Goal: Task Accomplishment & Management: Complete application form

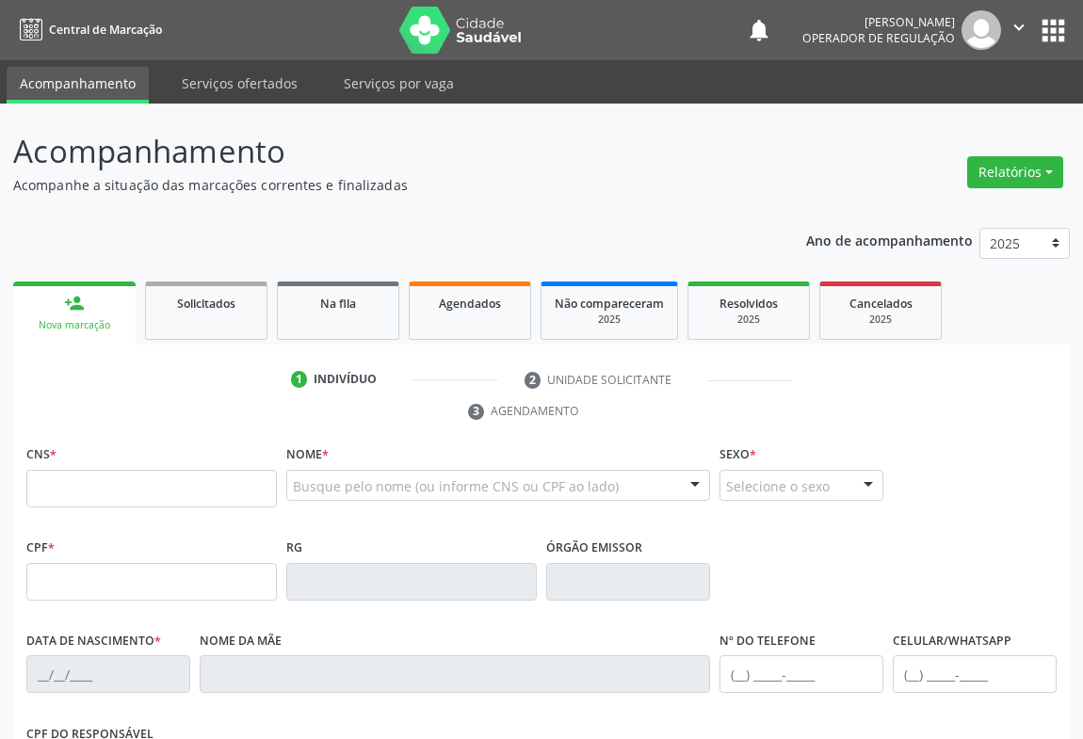
click at [139, 479] on input "text" at bounding box center [151, 489] width 251 height 38
type input "706 9001 5866 7935"
type input "0259285030"
type input "[DATE]"
type input "[PHONE_NUMBER]"
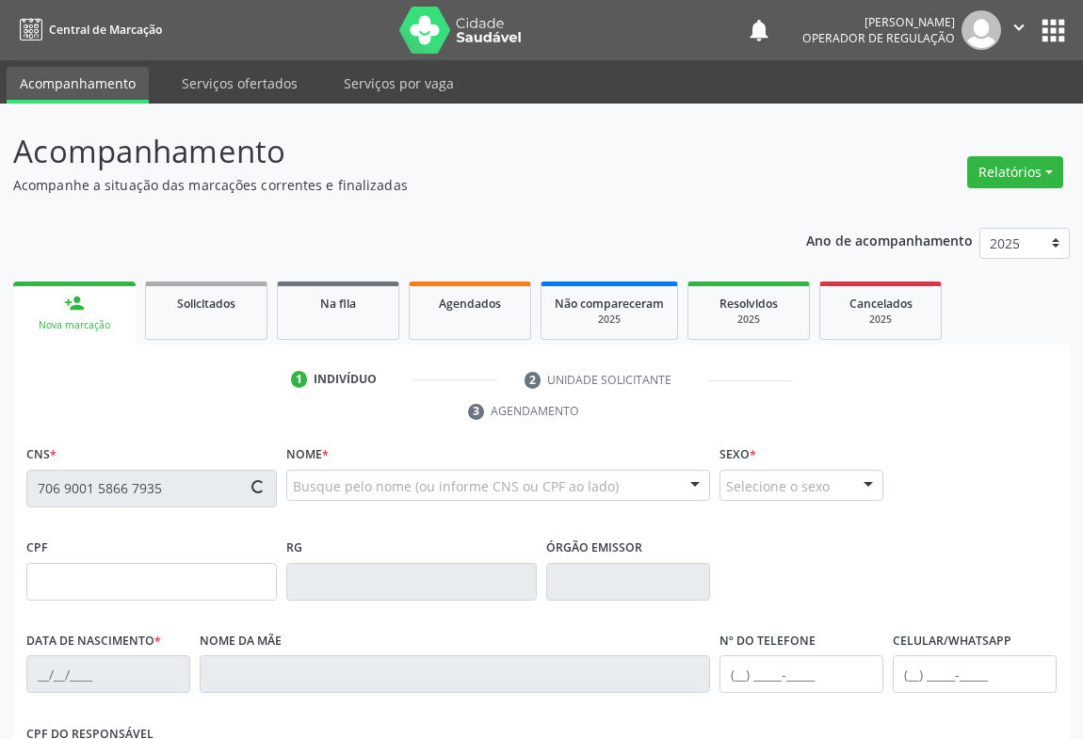
type input "[PHONE_NUMBER]"
type input "891.224.371-34"
type input "309"
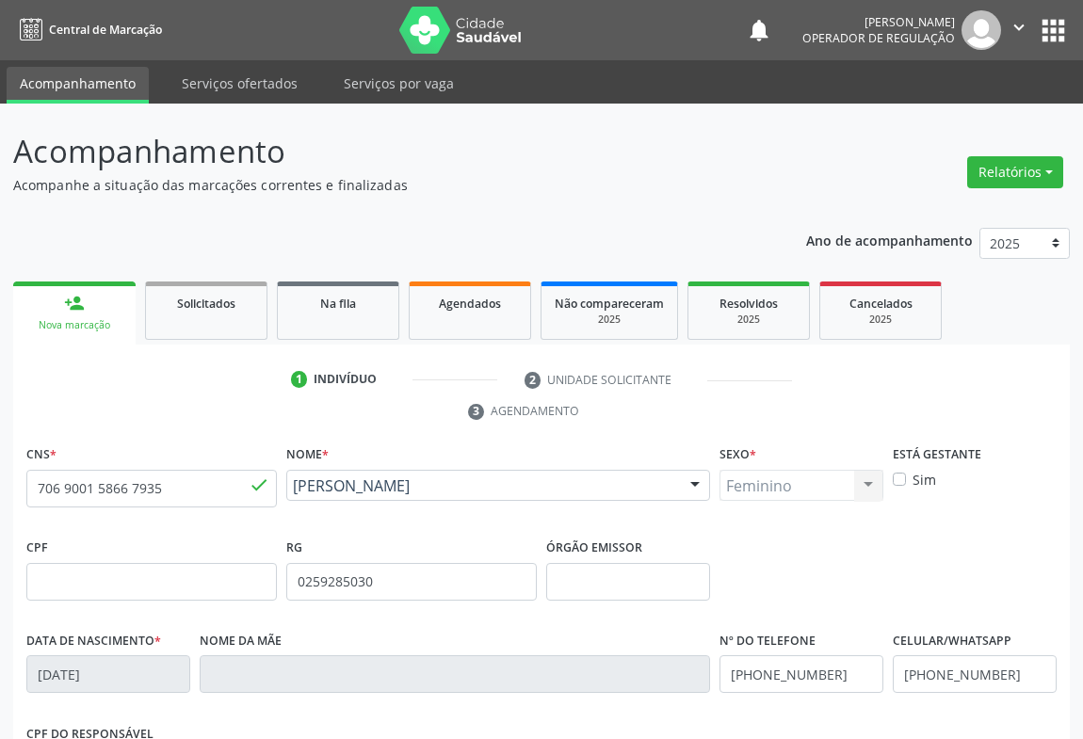
scroll to position [312, 0]
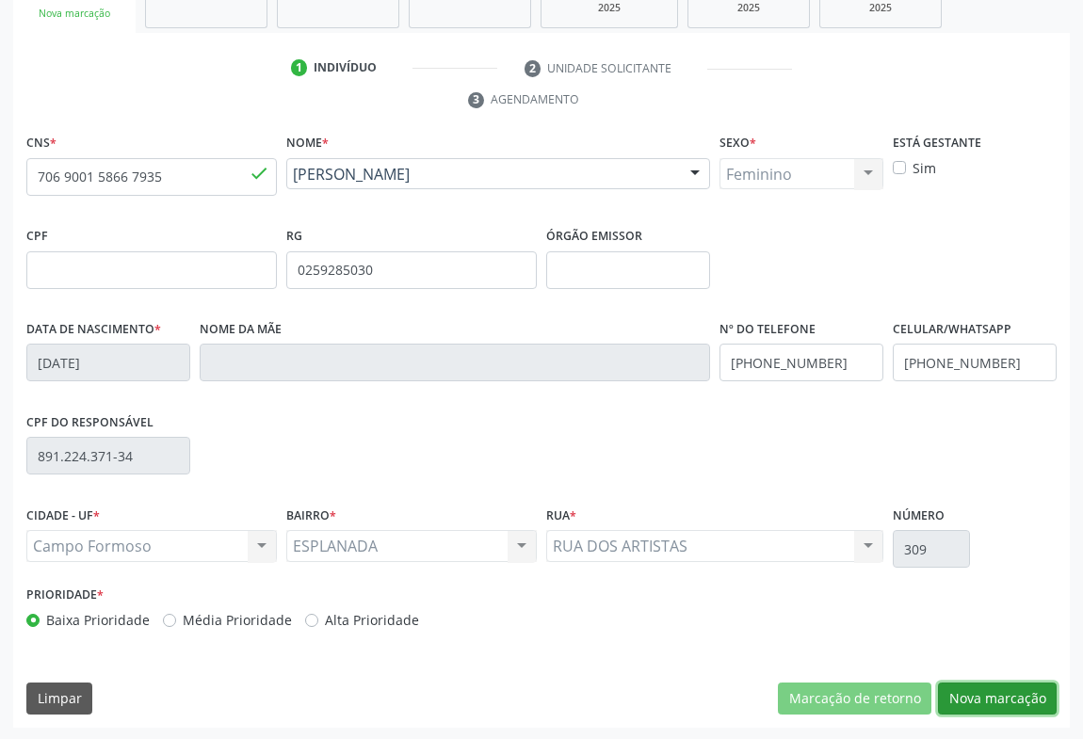
click at [981, 691] on button "Nova marcação" at bounding box center [997, 699] width 119 height 32
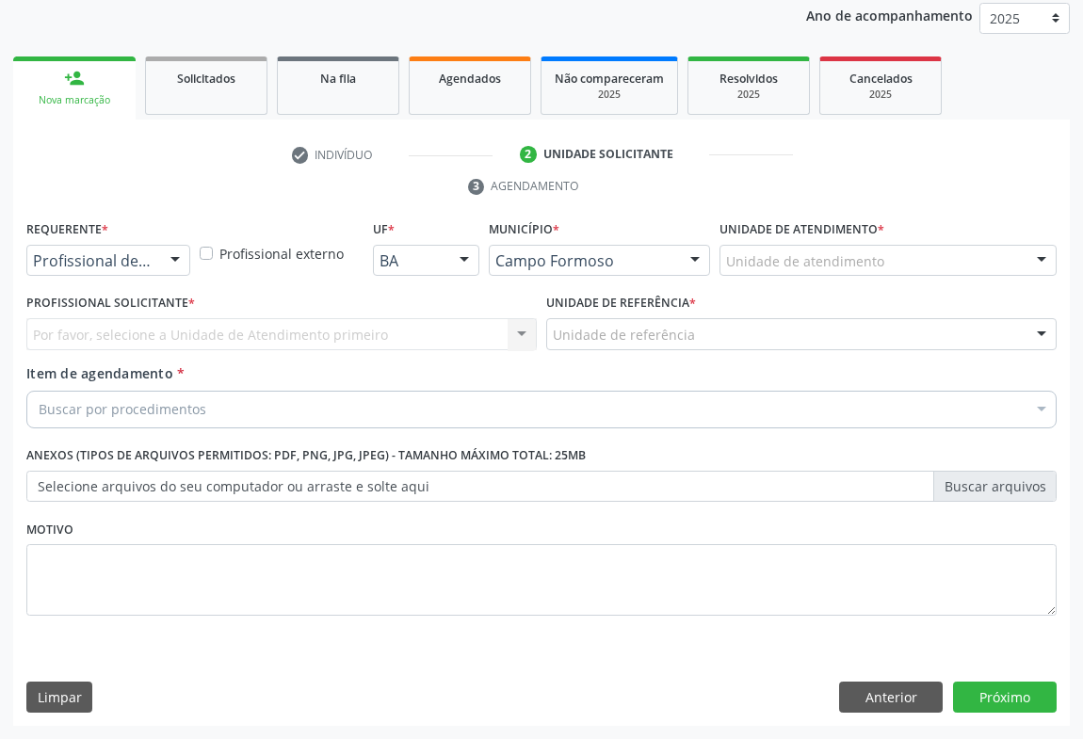
scroll to position [224, 0]
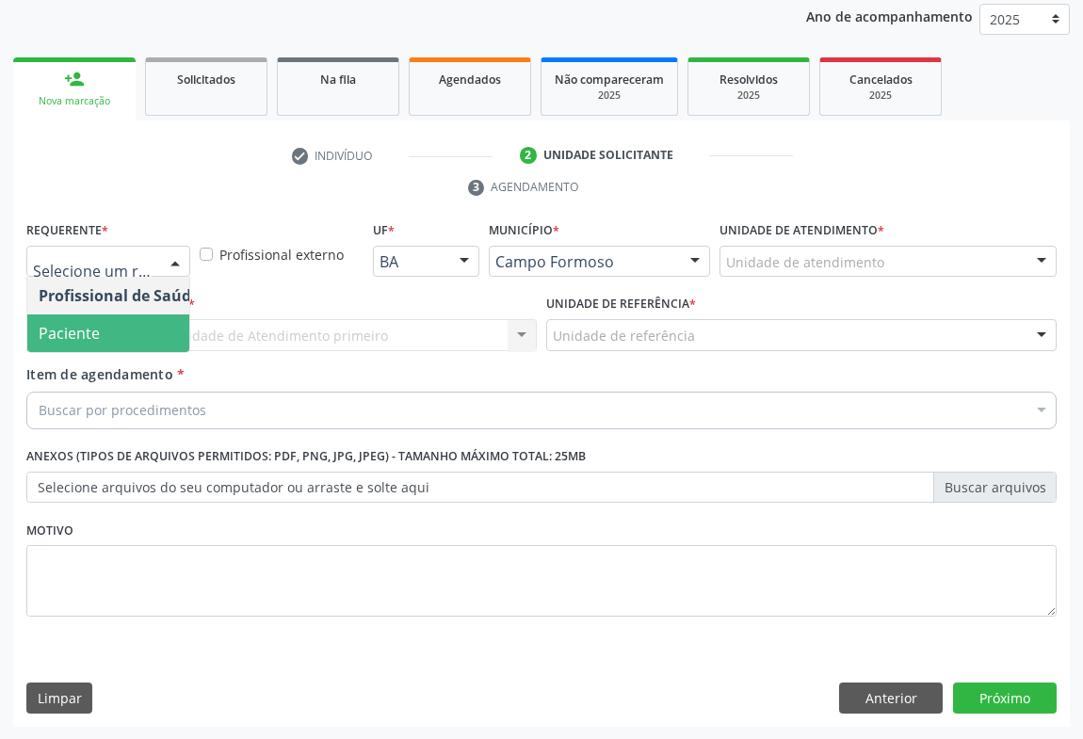
drag, startPoint x: 65, startPoint y: 336, endPoint x: 131, endPoint y: 324, distance: 67.1
click at [66, 335] on span "Paciente" at bounding box center [69, 333] width 61 height 21
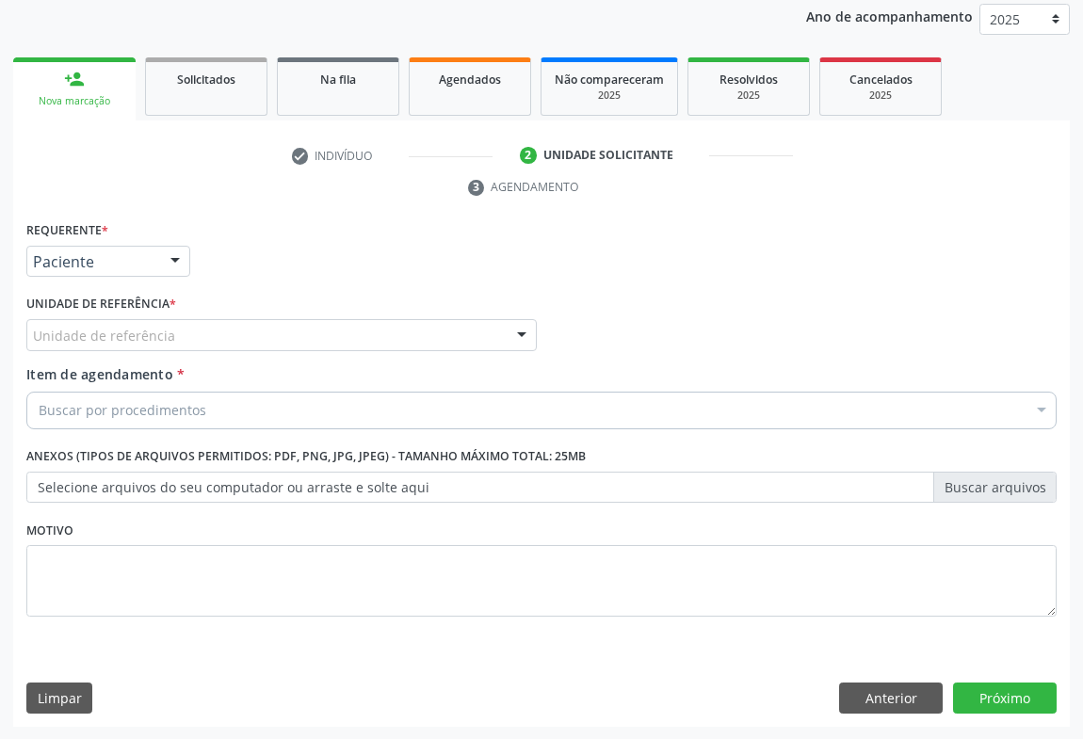
click at [179, 319] on div "Unidade de referência" at bounding box center [281, 335] width 510 height 32
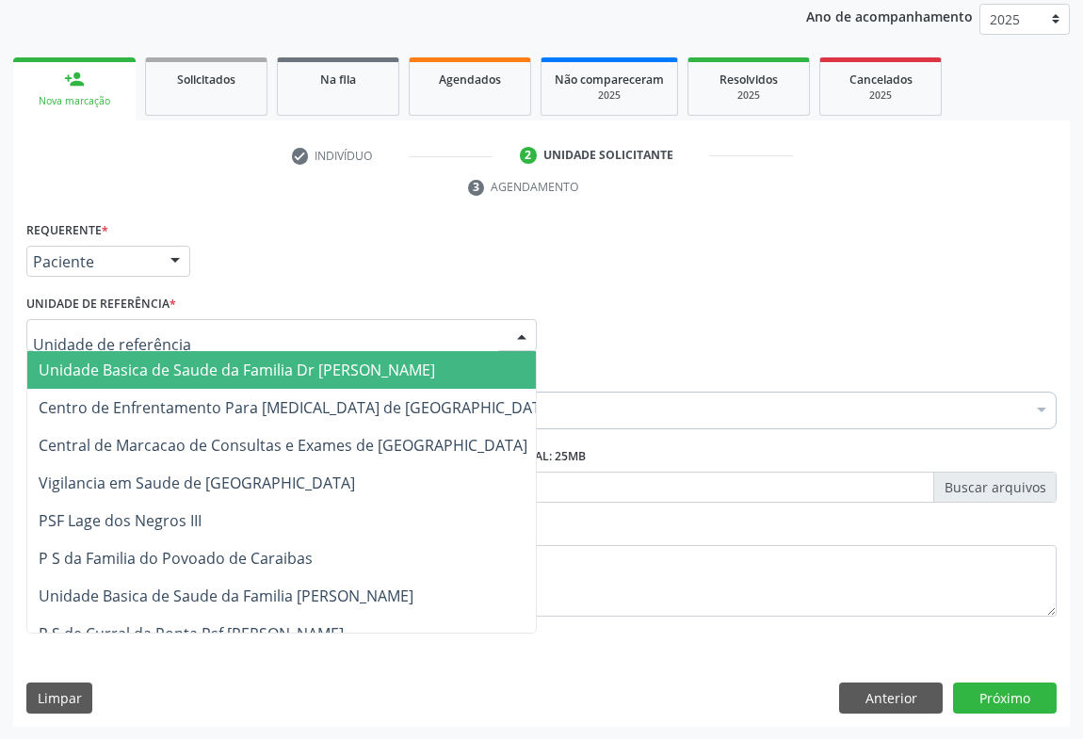
drag, startPoint x: 129, startPoint y: 370, endPoint x: 144, endPoint y: 374, distance: 15.5
click at [129, 371] on span "Unidade Basica de Saude da Familia Dr [PERSON_NAME]" at bounding box center [237, 370] width 396 height 21
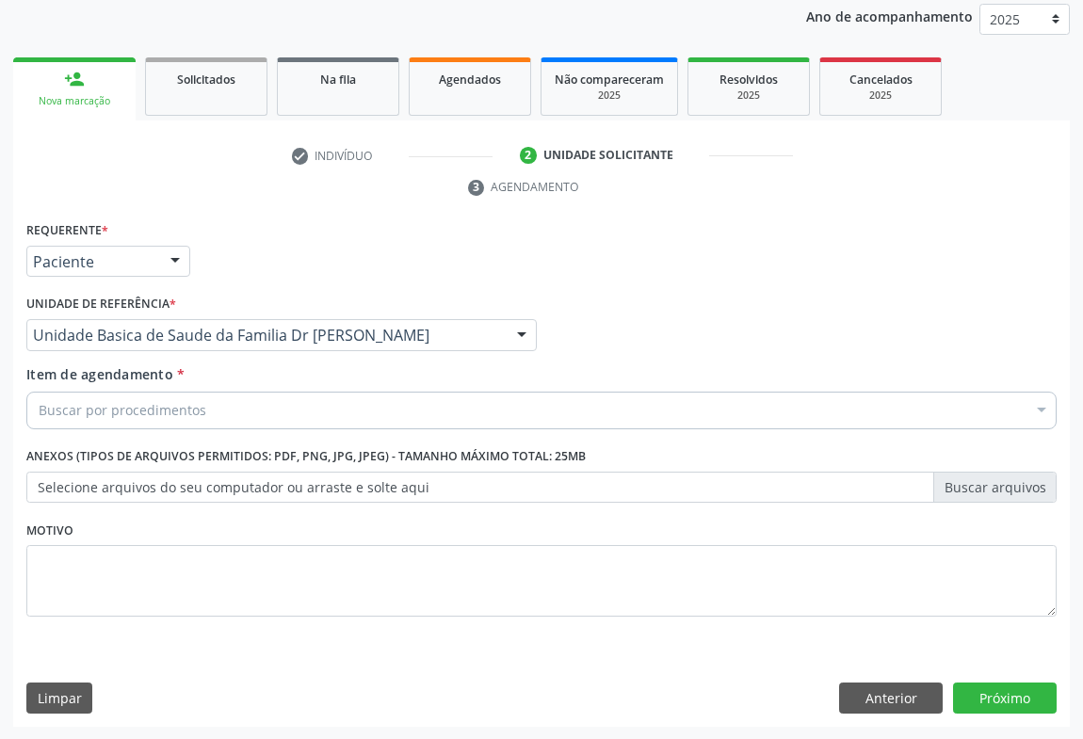
drag, startPoint x: 95, startPoint y: 415, endPoint x: 121, endPoint y: 407, distance: 27.7
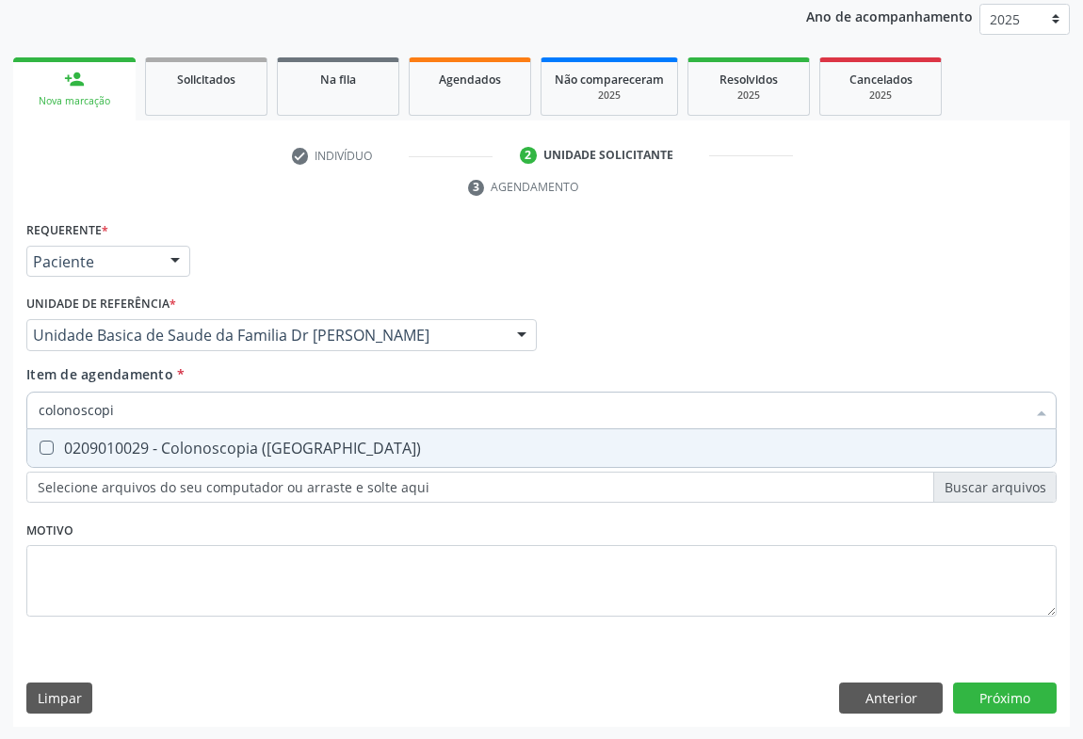
type input "colonoscopia"
click at [235, 446] on div "0209010029 - Colonoscopia ([GEOGRAPHIC_DATA])" at bounding box center [542, 448] width 1006 height 15
checkbox \(Coloscopia\) "true"
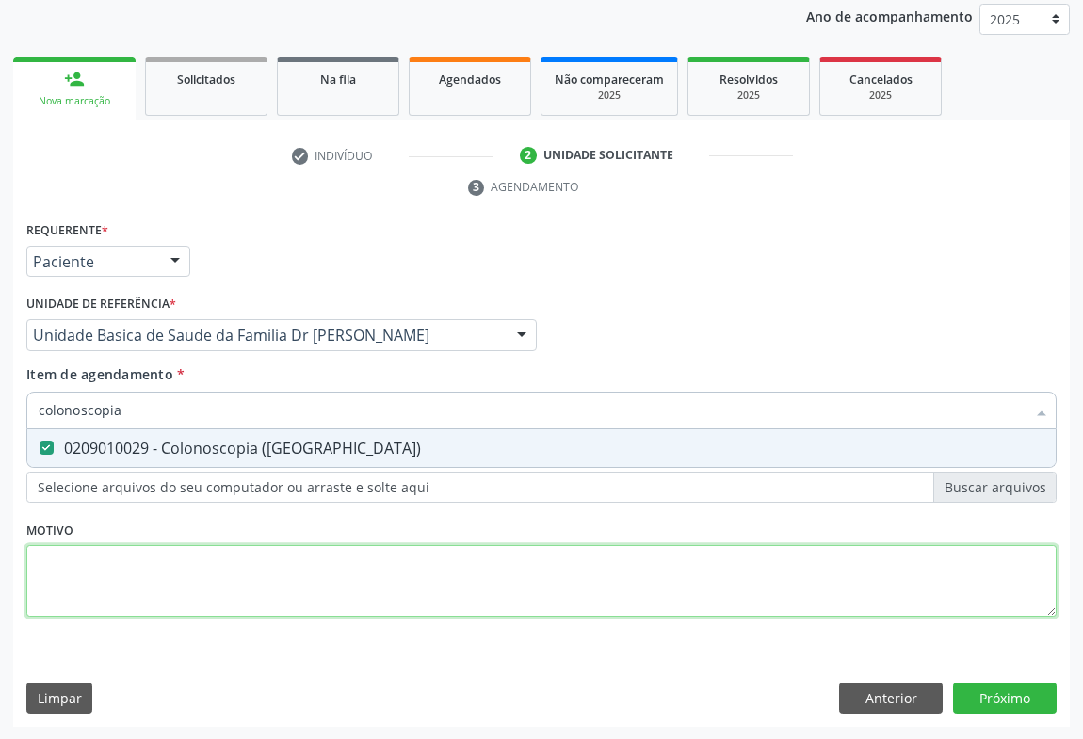
click at [288, 563] on div "Requerente * Paciente Profissional de Saúde Paciente Nenhum resultado encontrad…" at bounding box center [541, 430] width 1030 height 427
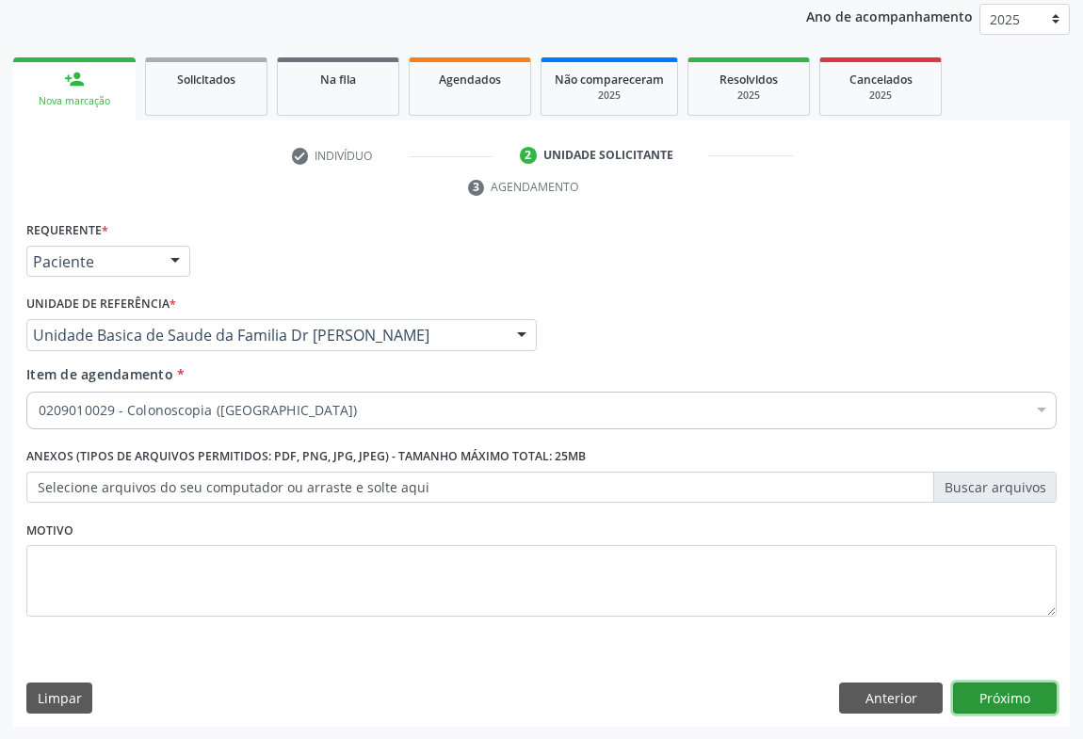
click at [1008, 687] on button "Próximo" at bounding box center [1005, 699] width 104 height 32
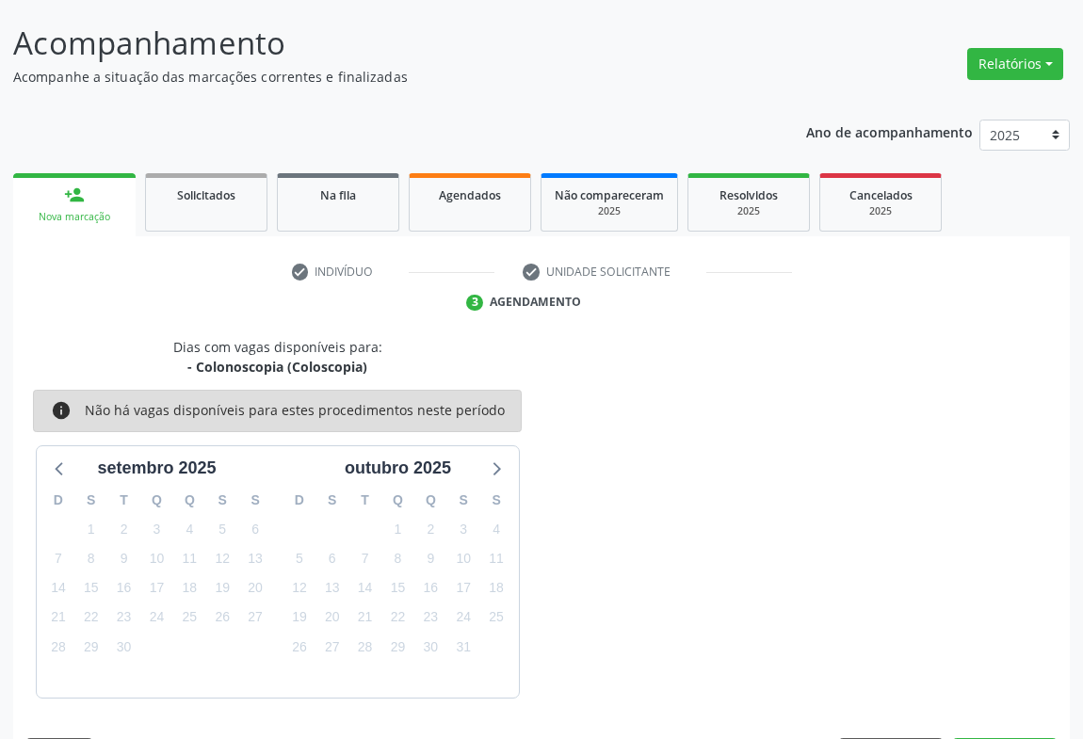
scroll to position [164, 0]
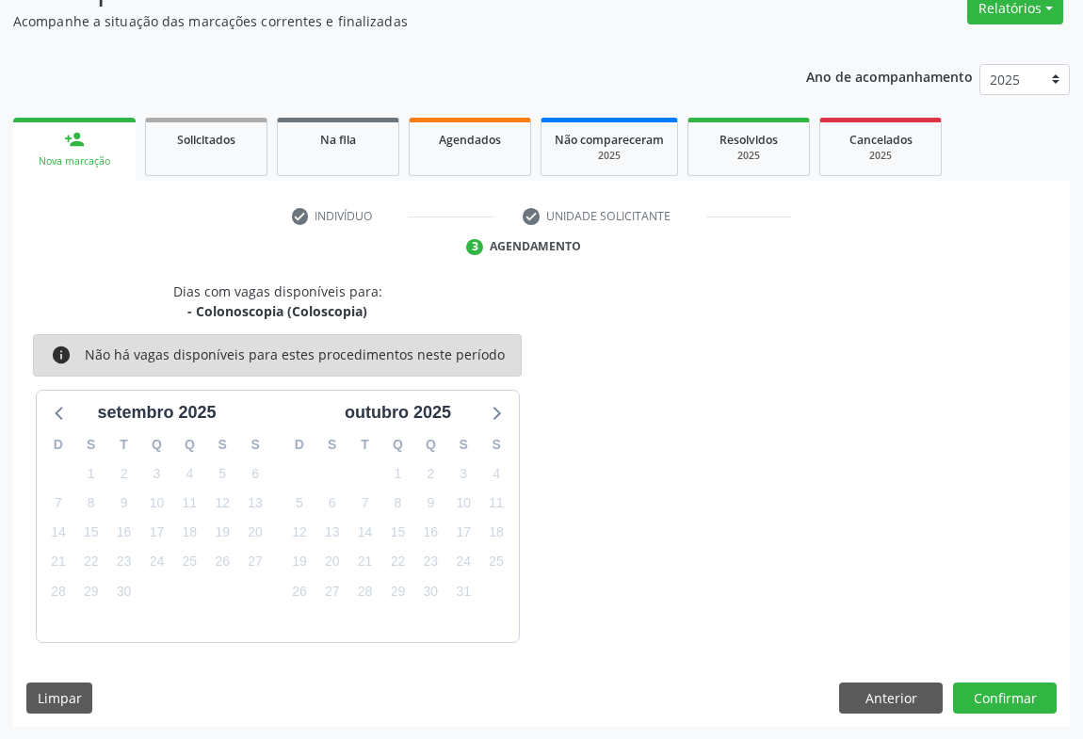
click at [994, 678] on div "Dias com vagas disponíveis para: - Colonoscopia ([GEOGRAPHIC_DATA]) info Não há…" at bounding box center [541, 505] width 1057 height 446
click at [994, 691] on button "Confirmar" at bounding box center [1005, 699] width 104 height 32
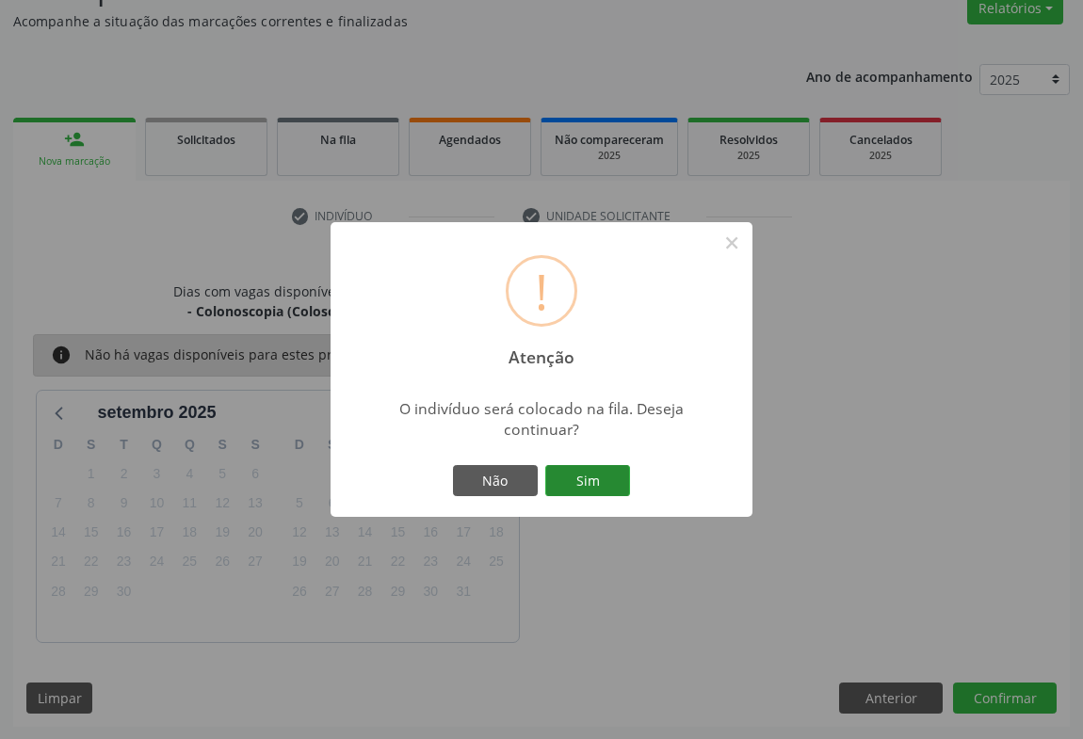
click at [591, 481] on button "Sim" at bounding box center [587, 481] width 85 height 32
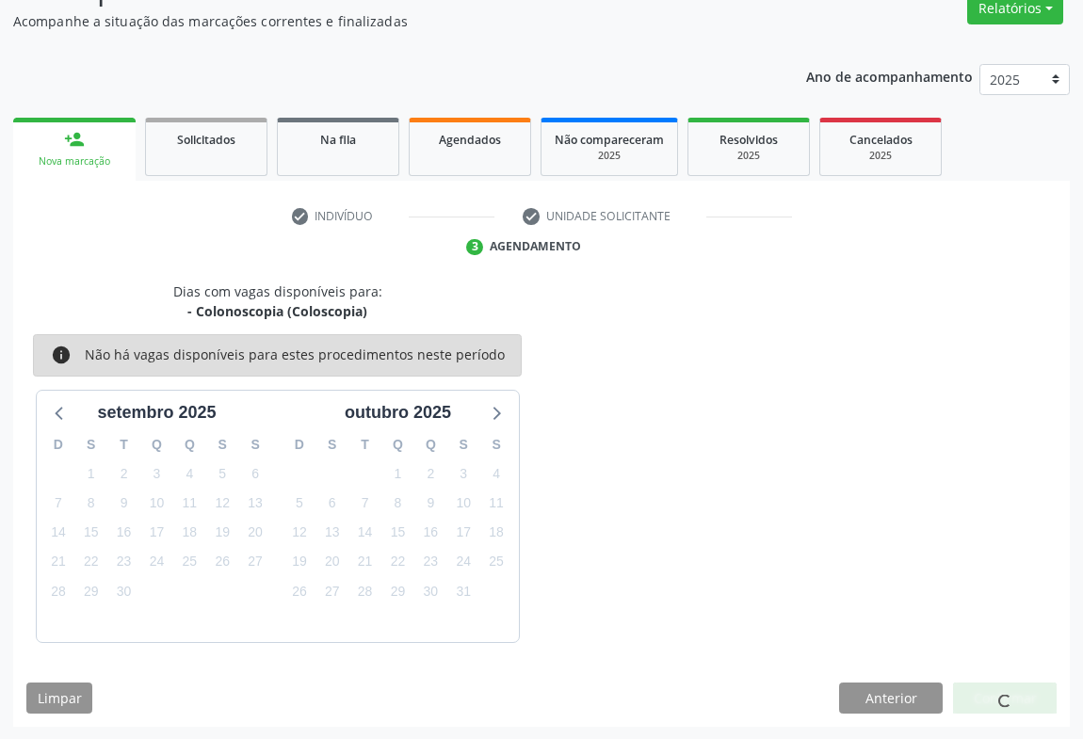
scroll to position [0, 0]
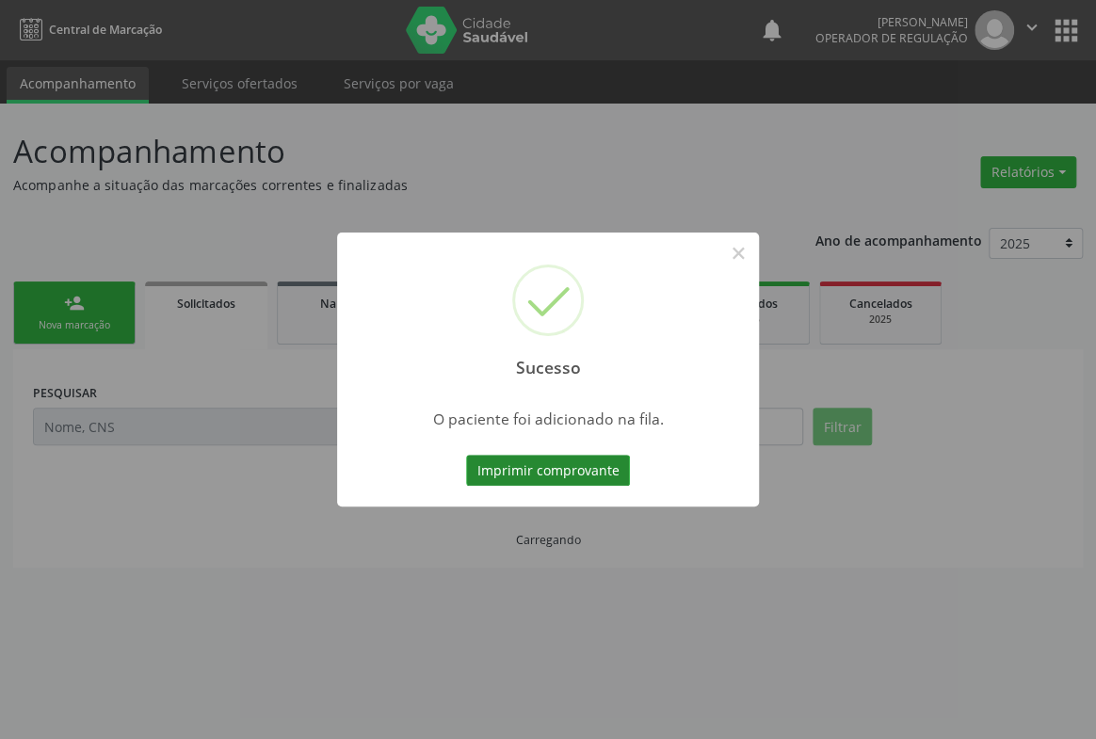
click at [603, 476] on button "Imprimir comprovante" at bounding box center [548, 471] width 164 height 32
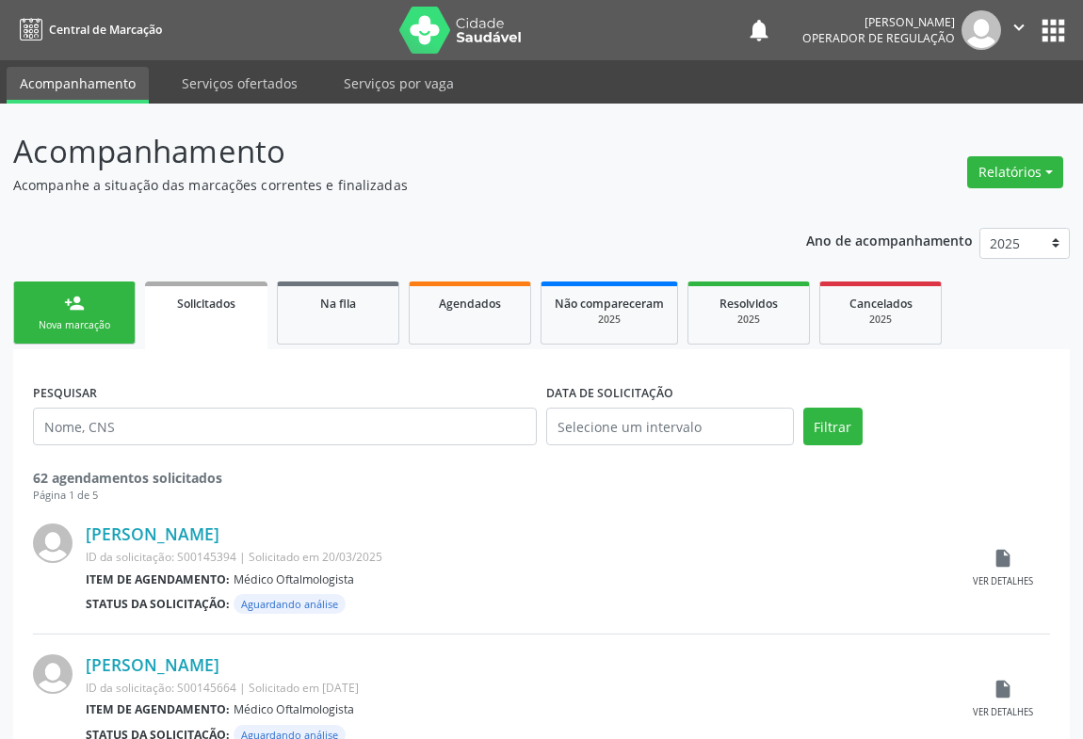
drag, startPoint x: 56, startPoint y: 305, endPoint x: 66, endPoint y: 324, distance: 21.5
click at [57, 304] on link "person_add Nova marcação" at bounding box center [74, 313] width 122 height 63
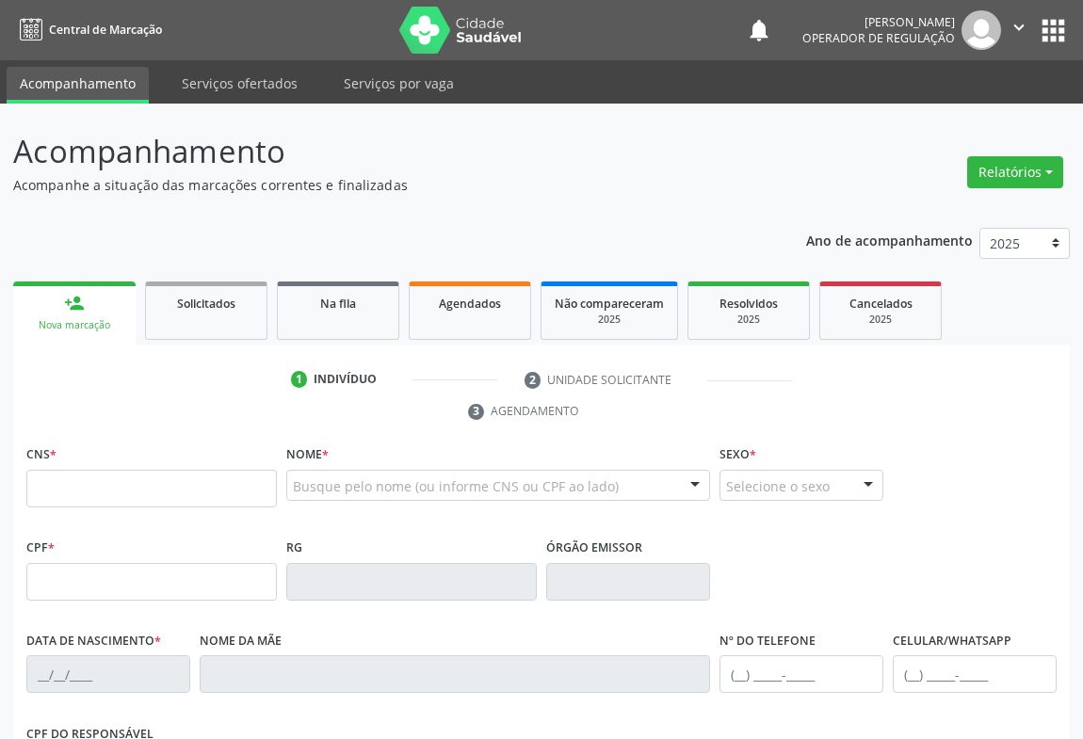
click at [66, 324] on div "Nova marcação" at bounding box center [74, 325] width 96 height 14
drag, startPoint x: 88, startPoint y: 490, endPoint x: 295, endPoint y: 337, distance: 257.3
click at [113, 480] on input "text" at bounding box center [151, 489] width 251 height 38
type input "702 8011 5315 1565"
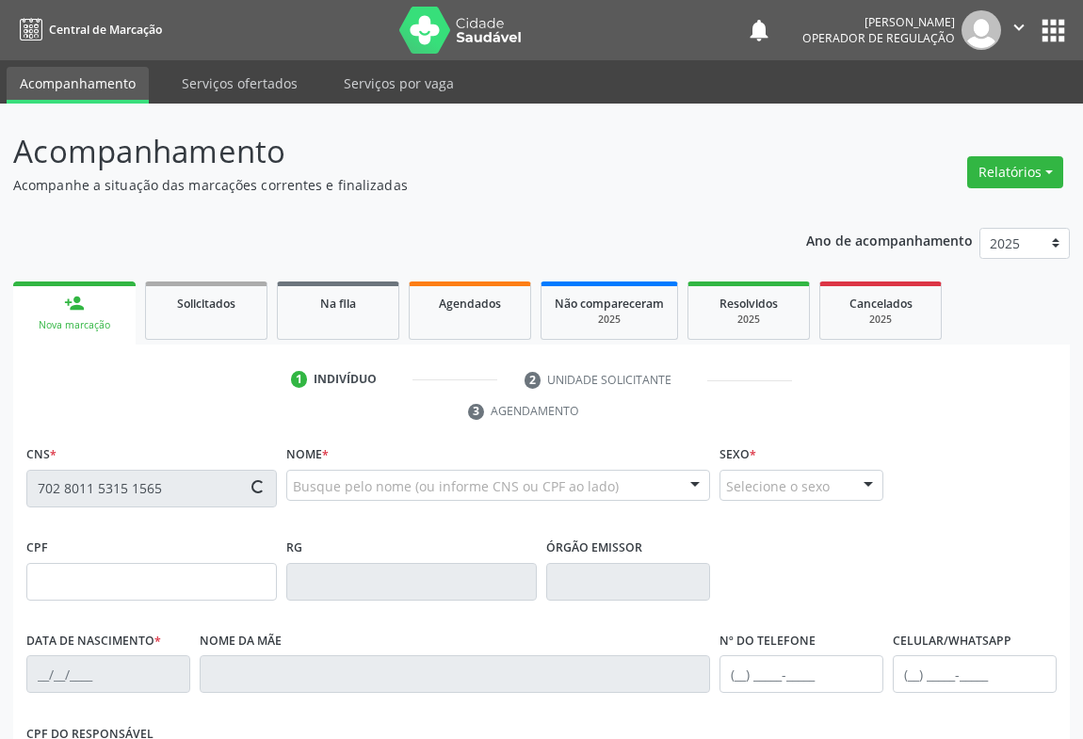
type input "019.095.155-90"
type input "1142769941"
type input "SSPBA"
type input "[DATE]"
type input "[PHONE_NUMBER]"
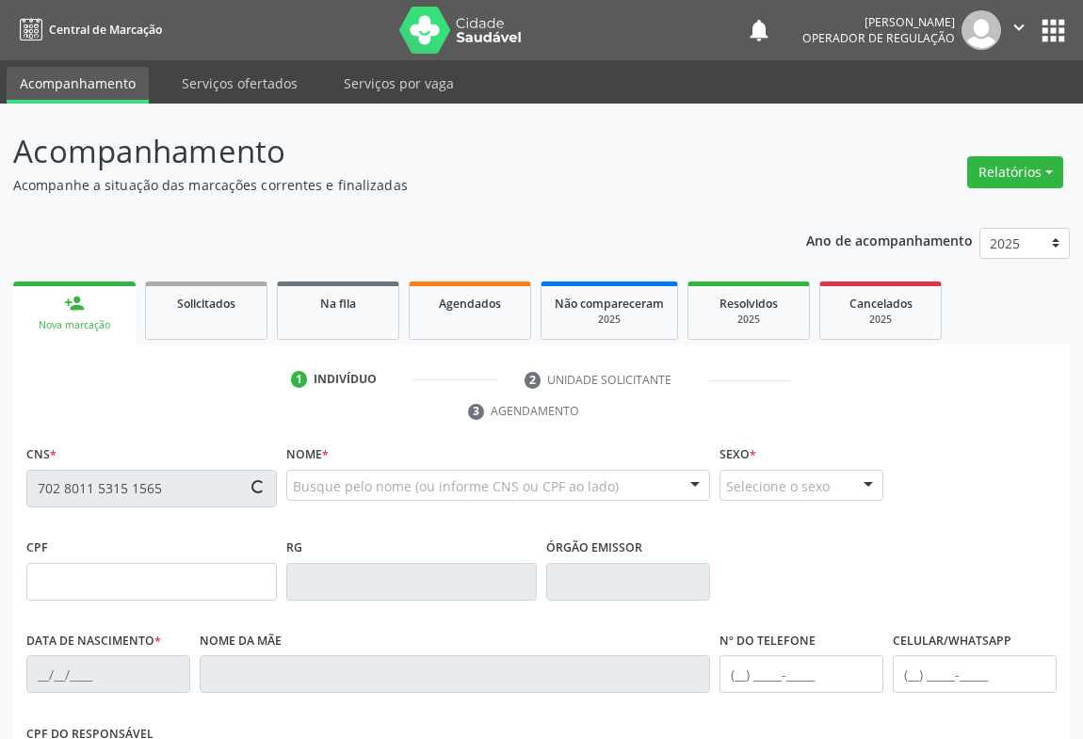
type input "23"
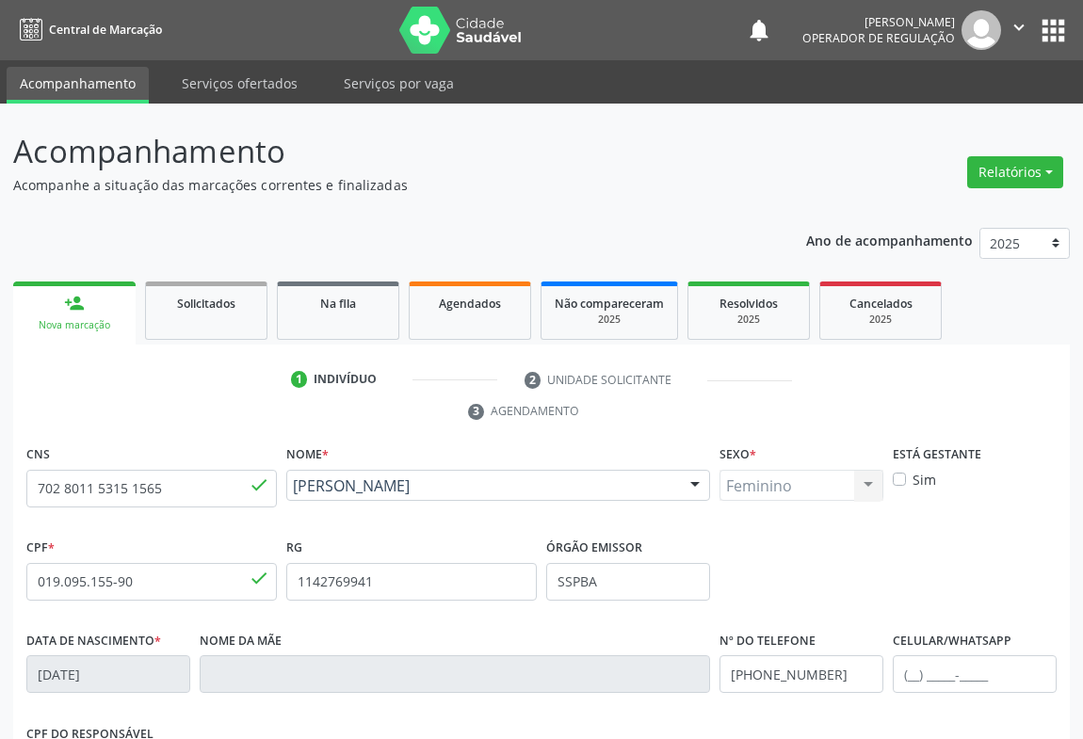
scroll to position [312, 0]
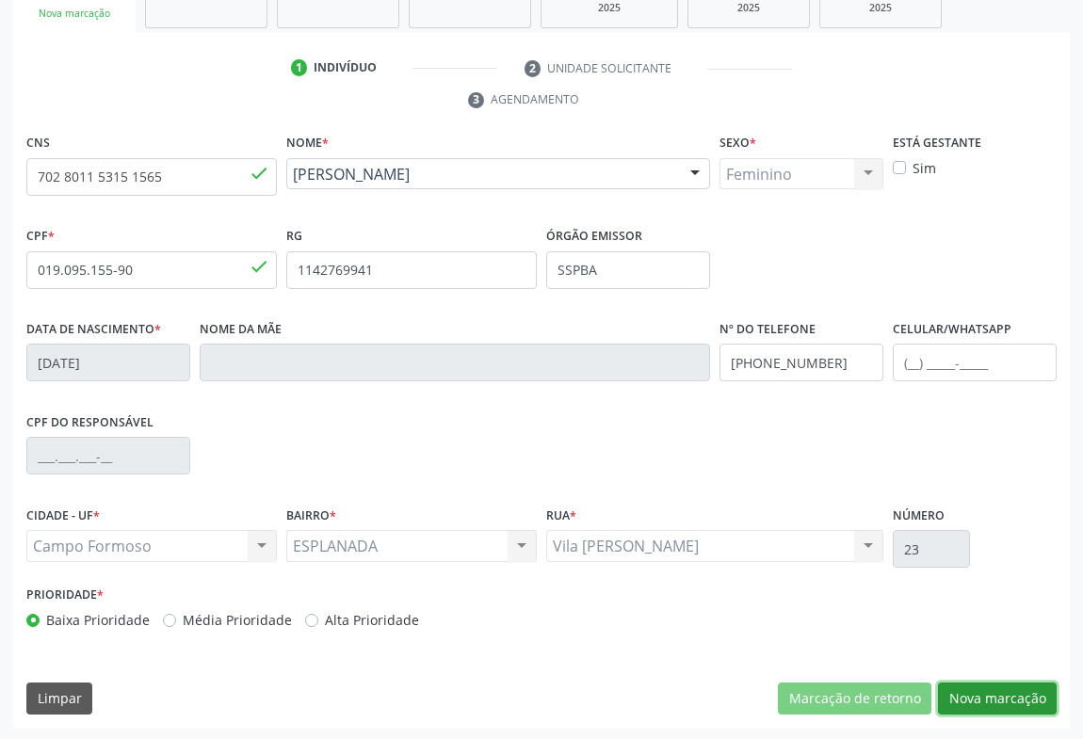
click at [999, 688] on button "Nova marcação" at bounding box center [997, 699] width 119 height 32
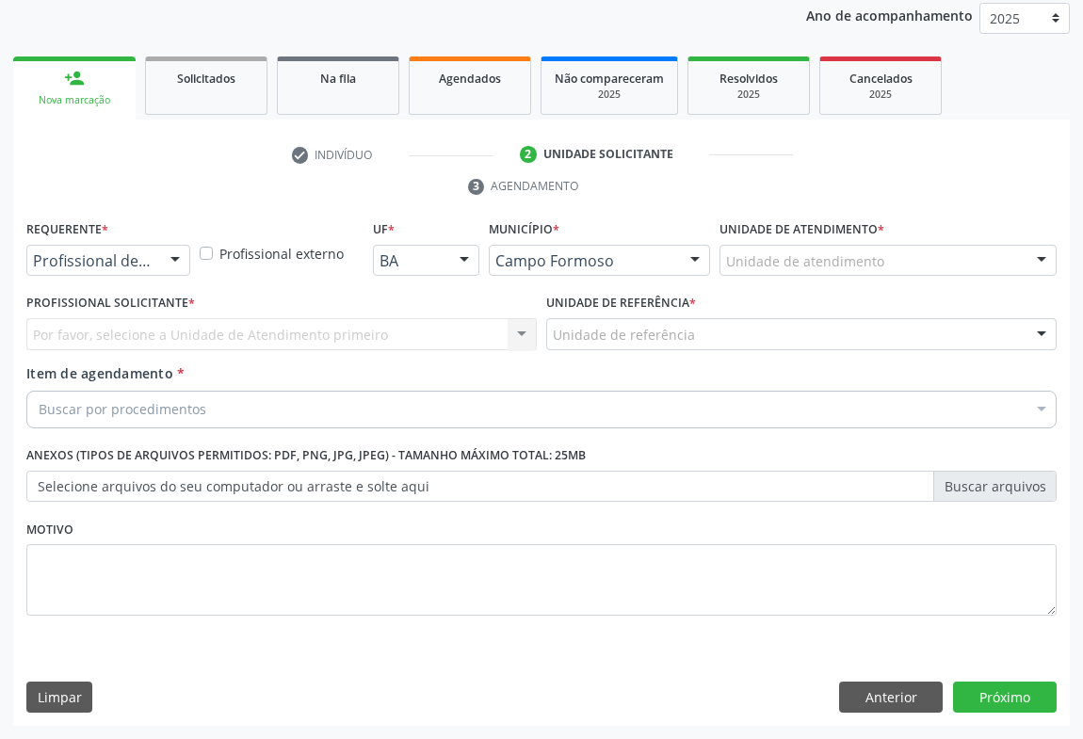
scroll to position [224, 0]
click at [176, 263] on div at bounding box center [175, 263] width 28 height 32
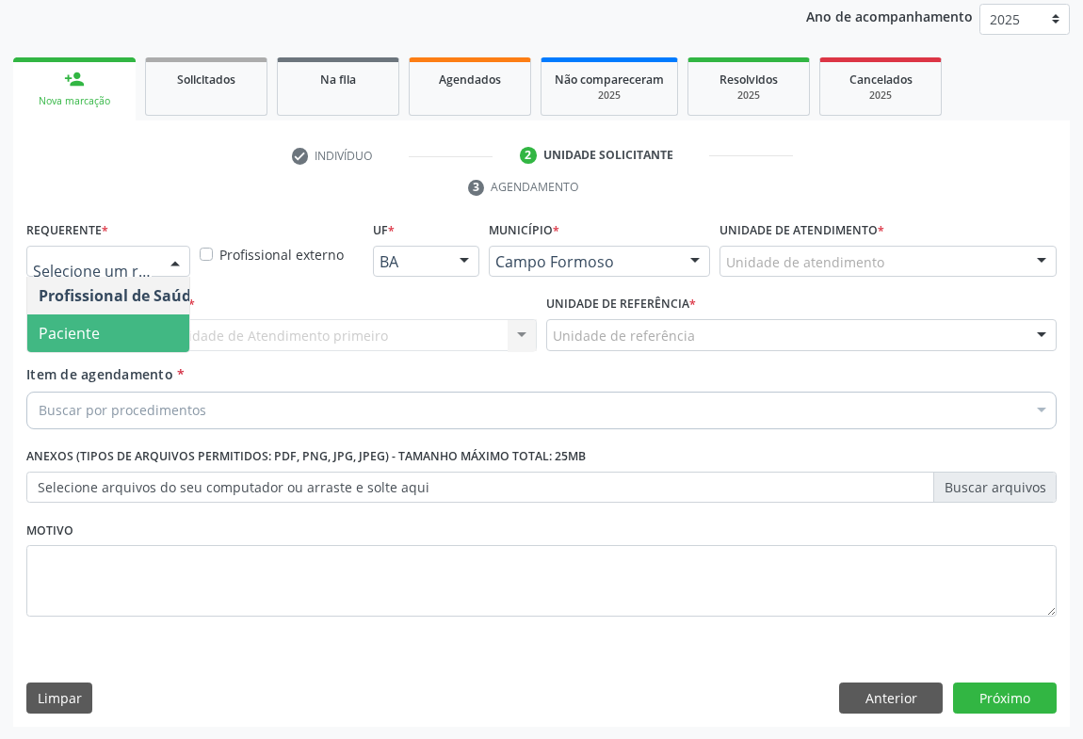
click at [89, 330] on span "Paciente" at bounding box center [69, 333] width 61 height 21
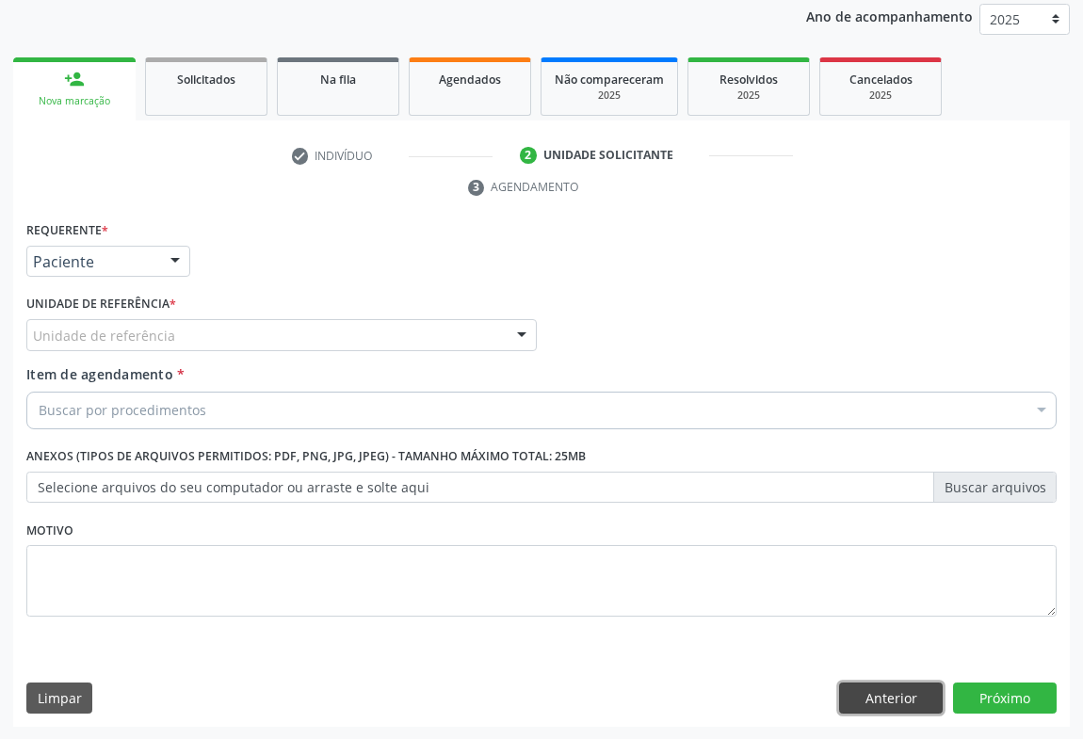
click at [882, 698] on button "Anterior" at bounding box center [891, 699] width 104 height 32
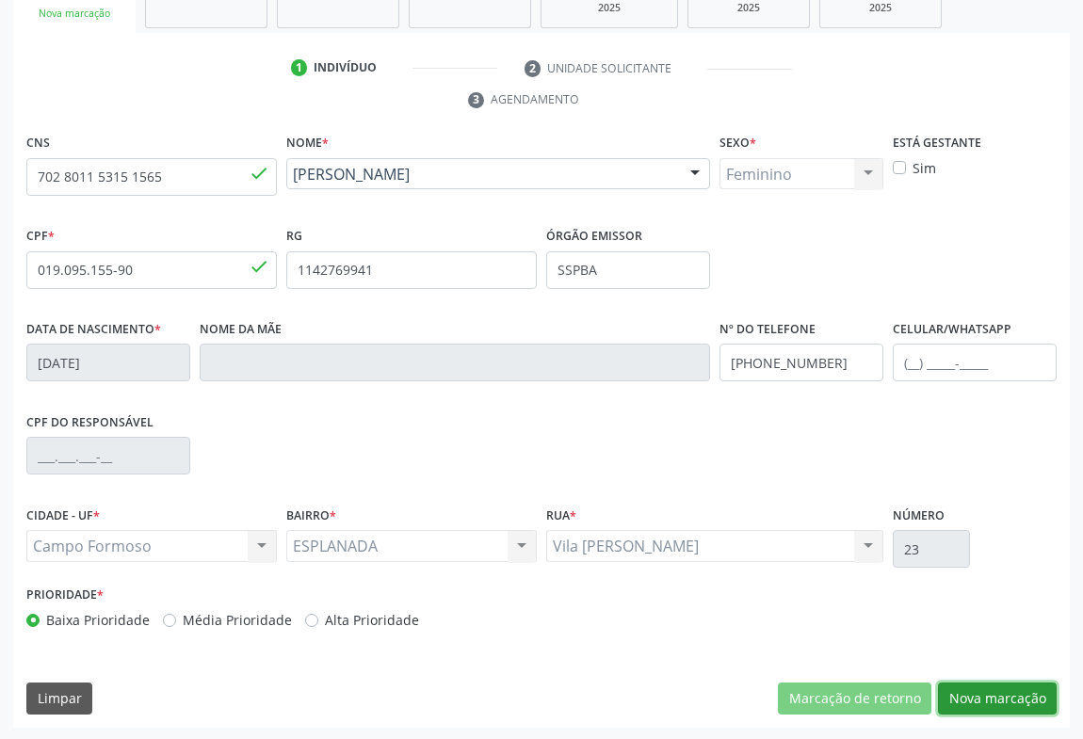
click at [989, 692] on button "Nova marcação" at bounding box center [997, 699] width 119 height 32
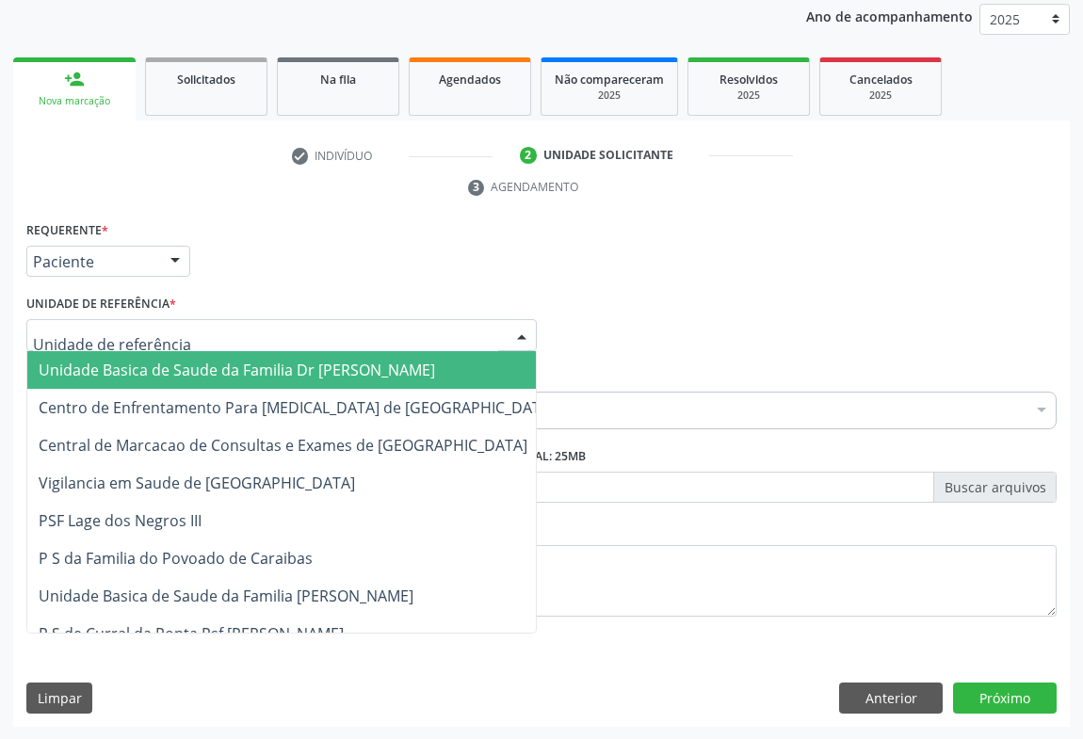
click at [109, 364] on span "Unidade Basica de Saude da Familia Dr [PERSON_NAME]" at bounding box center [237, 370] width 396 height 21
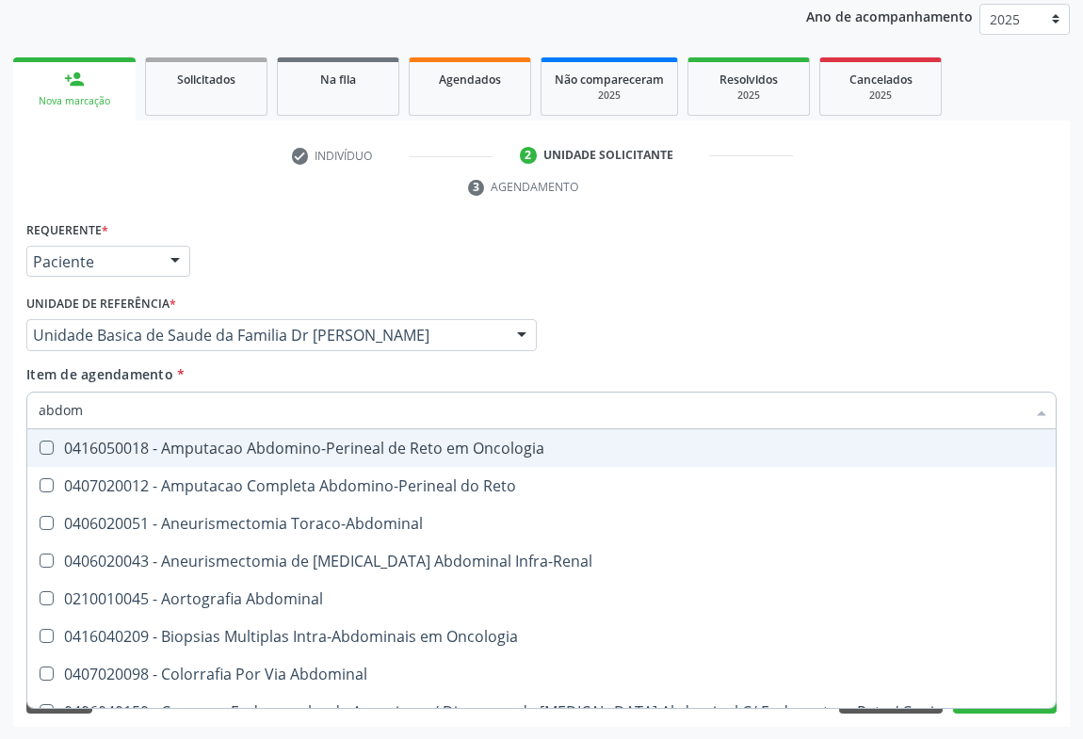
type input "abdome"
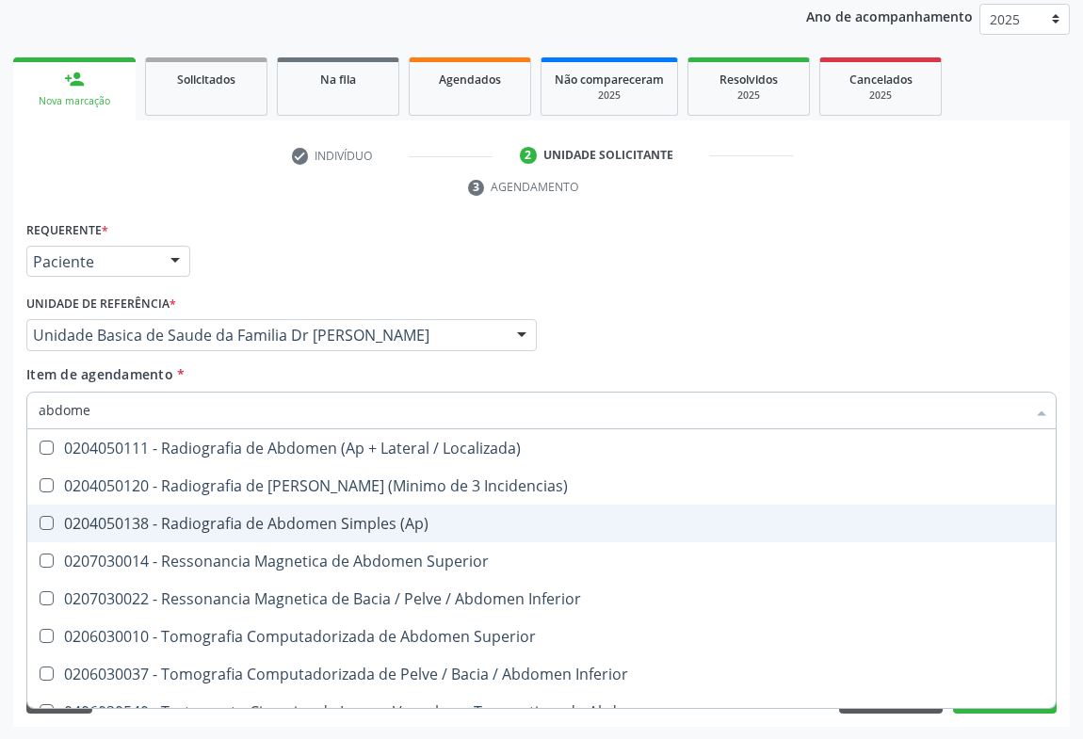
scroll to position [97, 0]
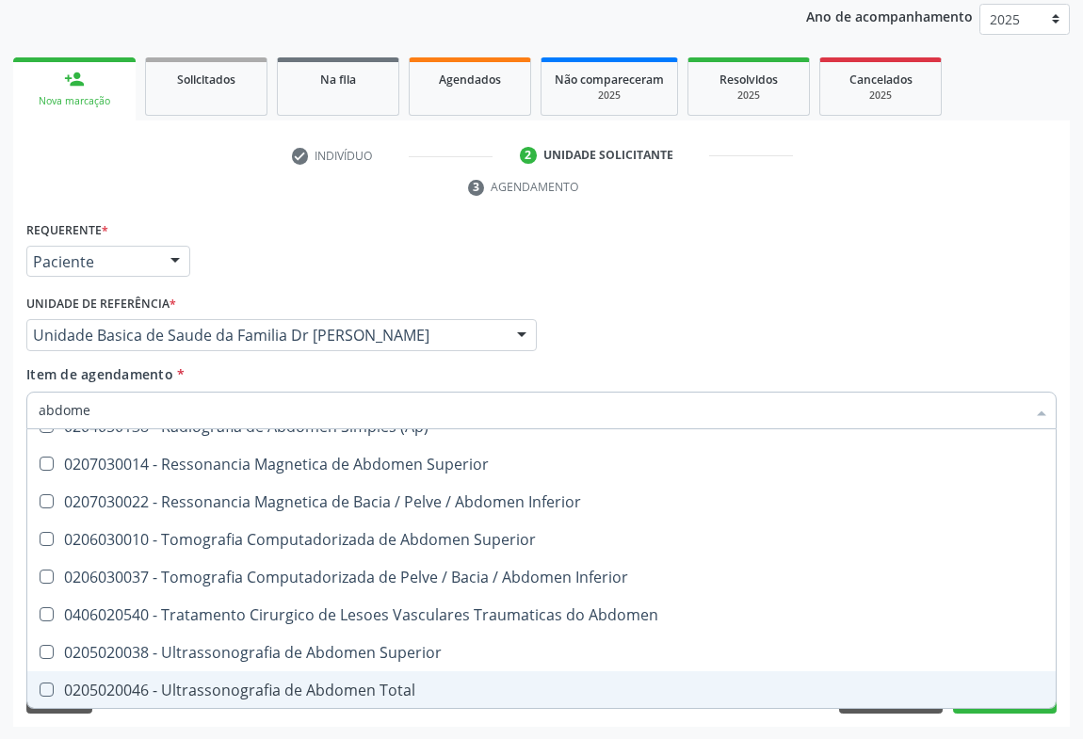
click at [326, 683] on div "0205020046 - Ultrassonografia de Abdomen Total" at bounding box center [542, 690] width 1006 height 15
checkbox Total "true"
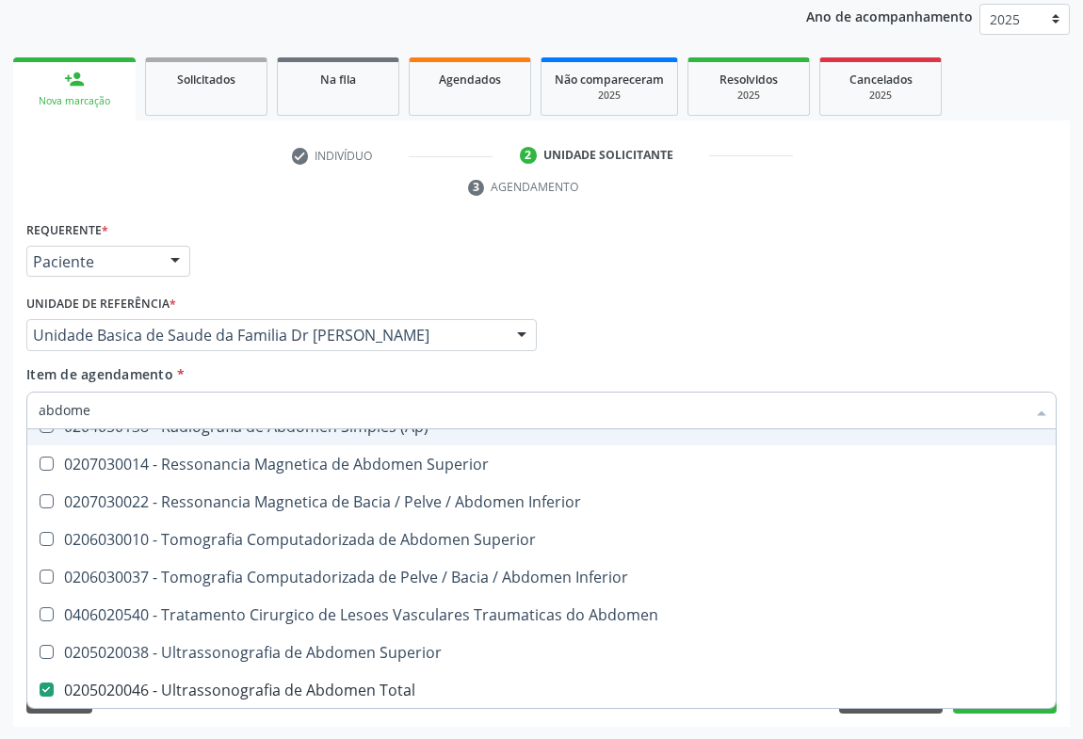
click at [139, 410] on input "abdome" at bounding box center [532, 411] width 987 height 38
type input "abdome"
click at [215, 371] on div "Item de agendamento * [PERSON_NAME] seleção 0204050111 - Radiografia de Abdomen…" at bounding box center [541, 393] width 1030 height 59
checkbox Incidencias\) "true"
checkbox Total "false"
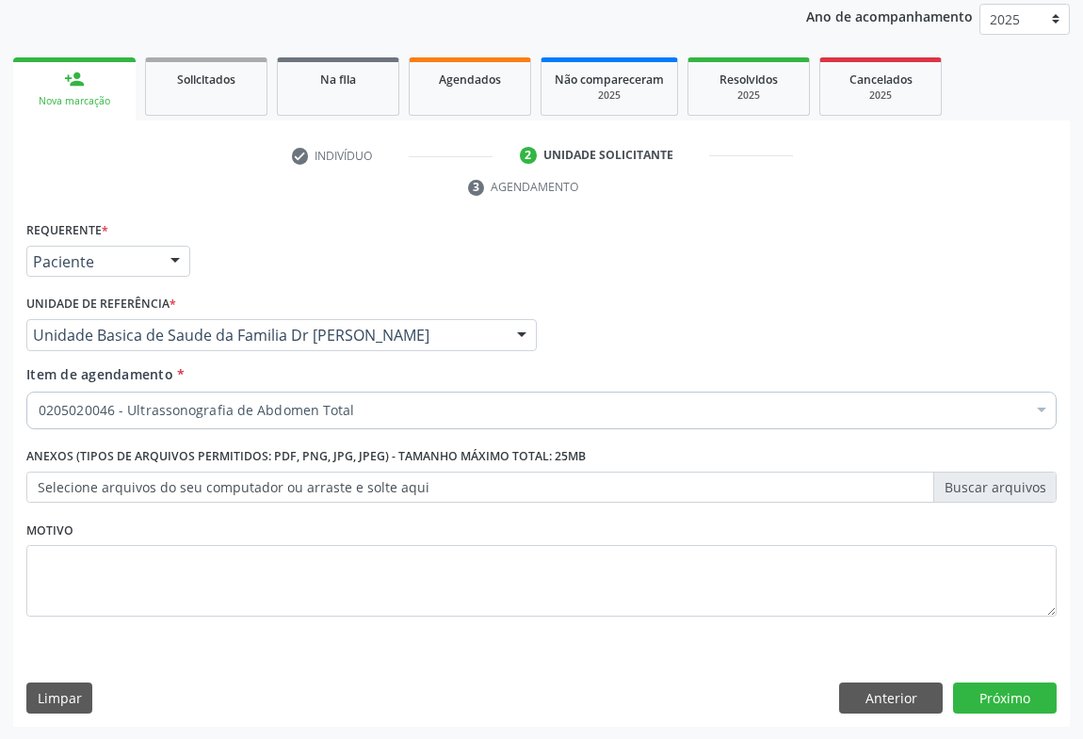
scroll to position [0, 0]
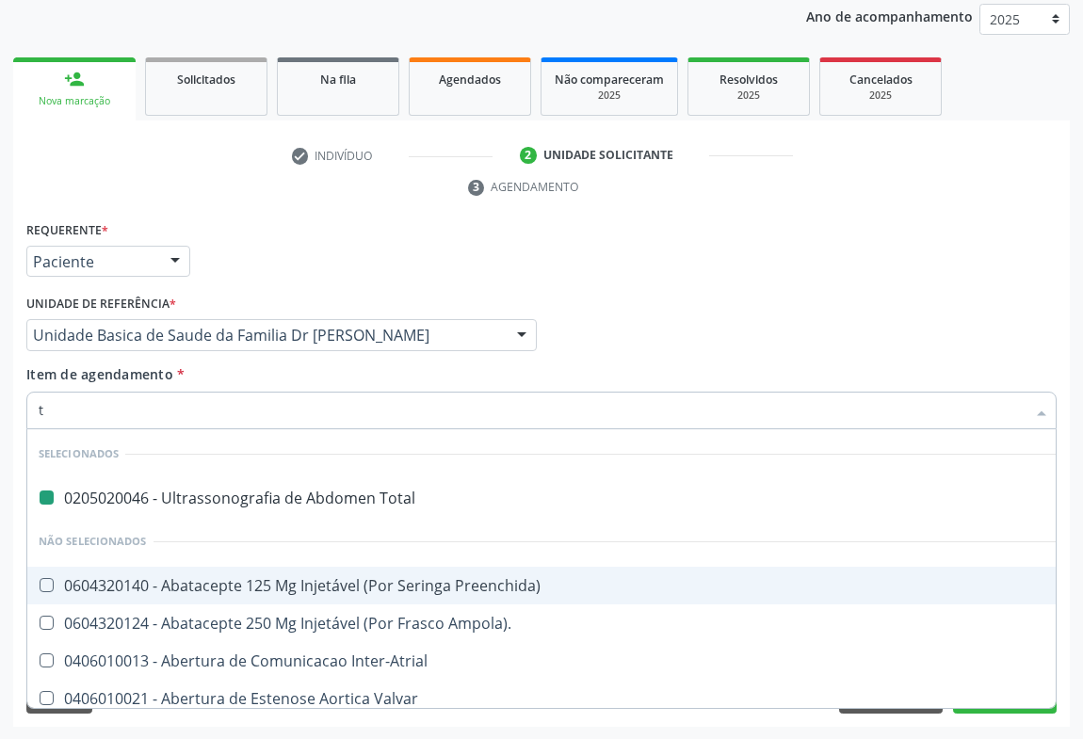
type input "ti"
checkbox Total "false"
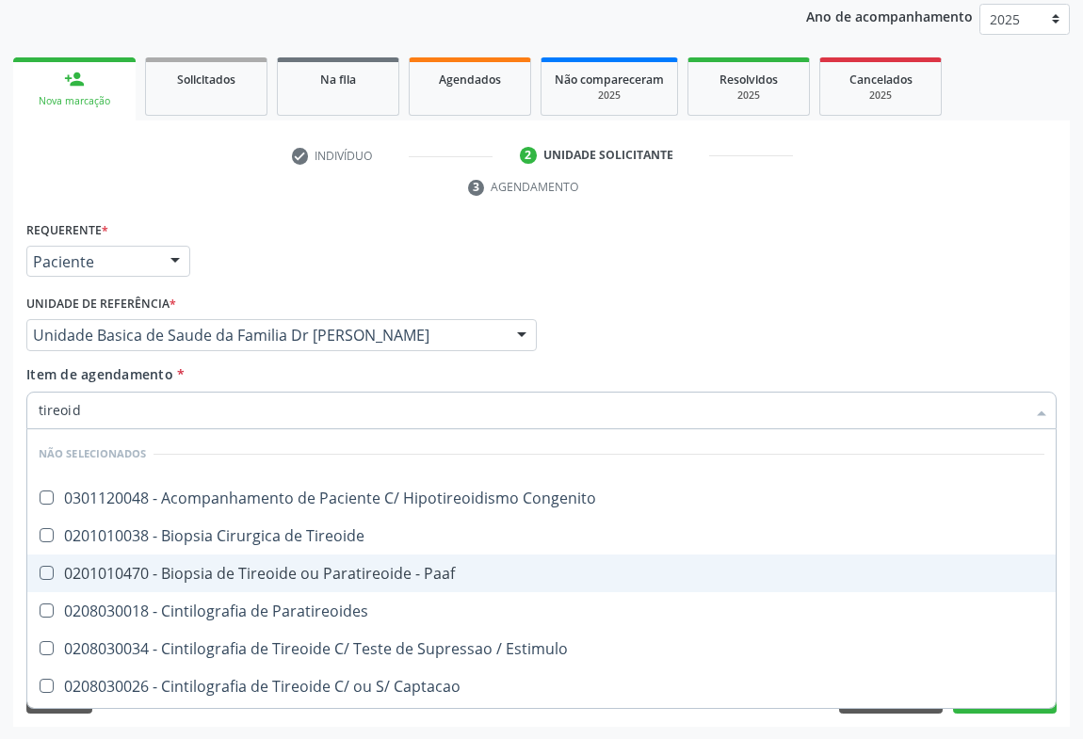
type input "tireoide"
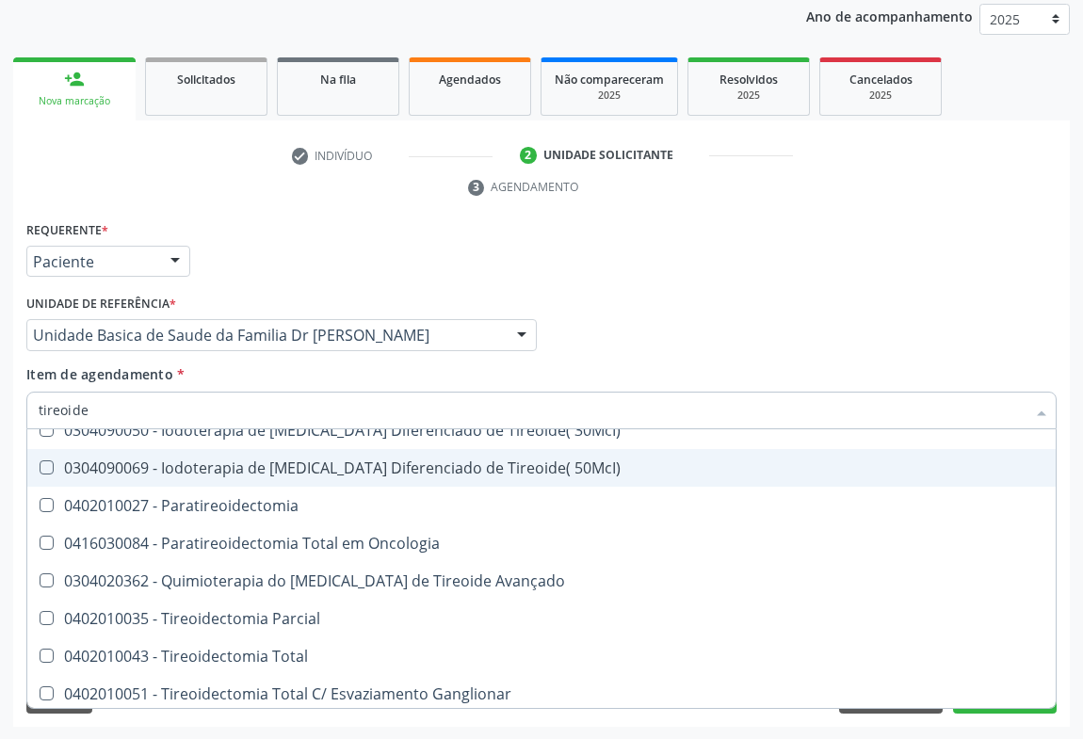
scroll to position [411, 0]
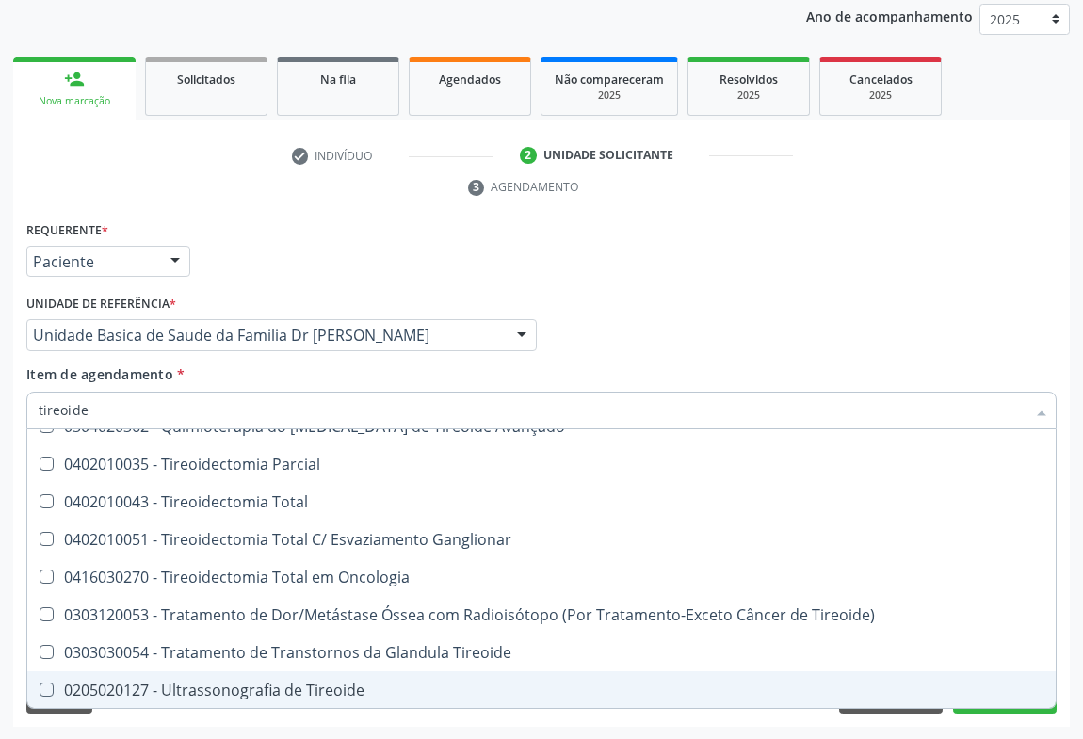
click at [235, 683] on div "0205020127 - Ultrassonografia de Tireoide" at bounding box center [542, 690] width 1006 height 15
checkbox Tireoide "true"
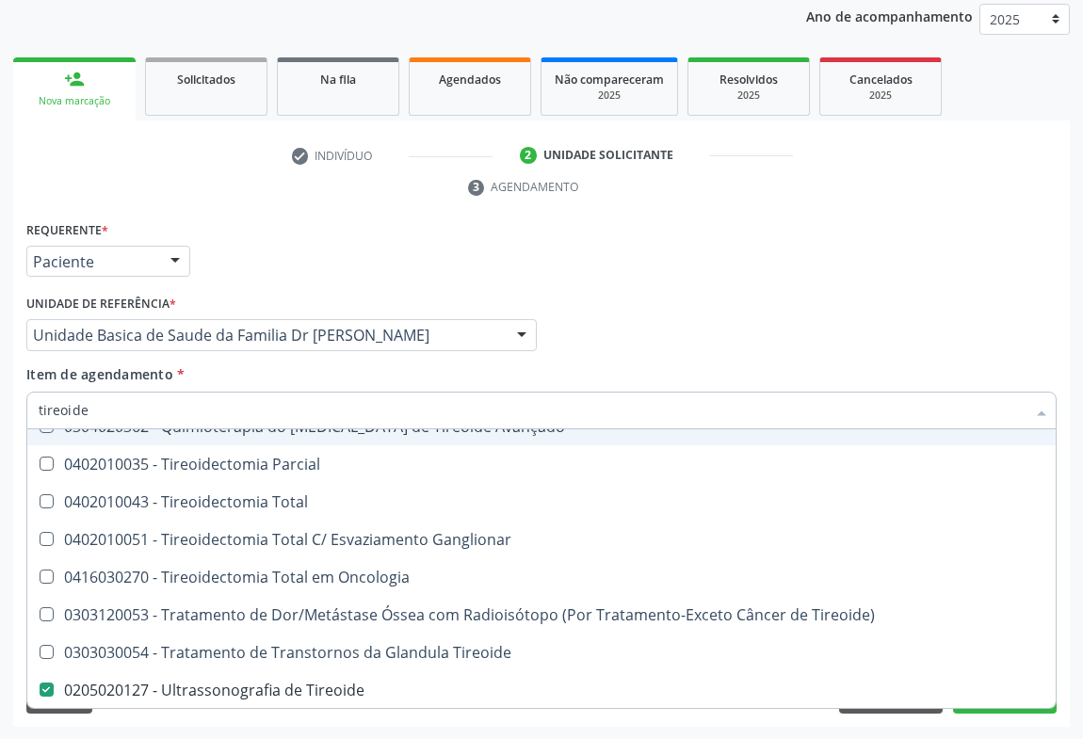
click at [389, 368] on div "Item de agendamento * tireoide Desfazer seleção Não selecionados 0201010038 - B…" at bounding box center [541, 393] width 1030 height 59
checkbox Tireoide "true"
checkbox Tireoide "false"
checkbox Paaf "true"
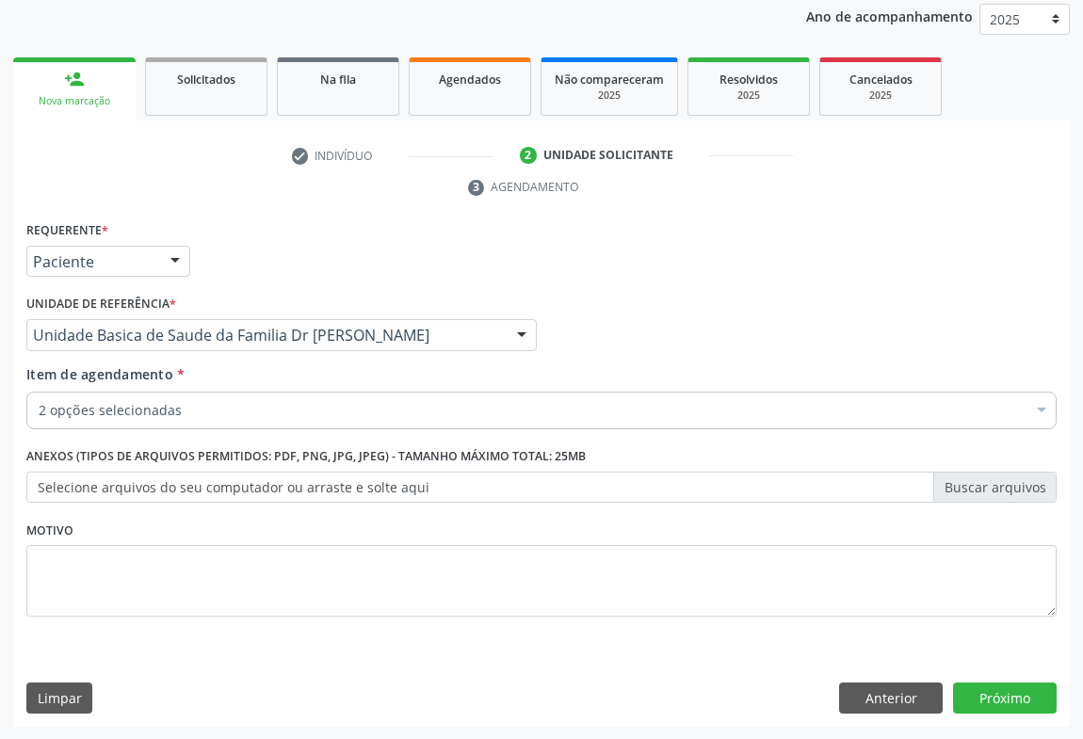
scroll to position [0, 0]
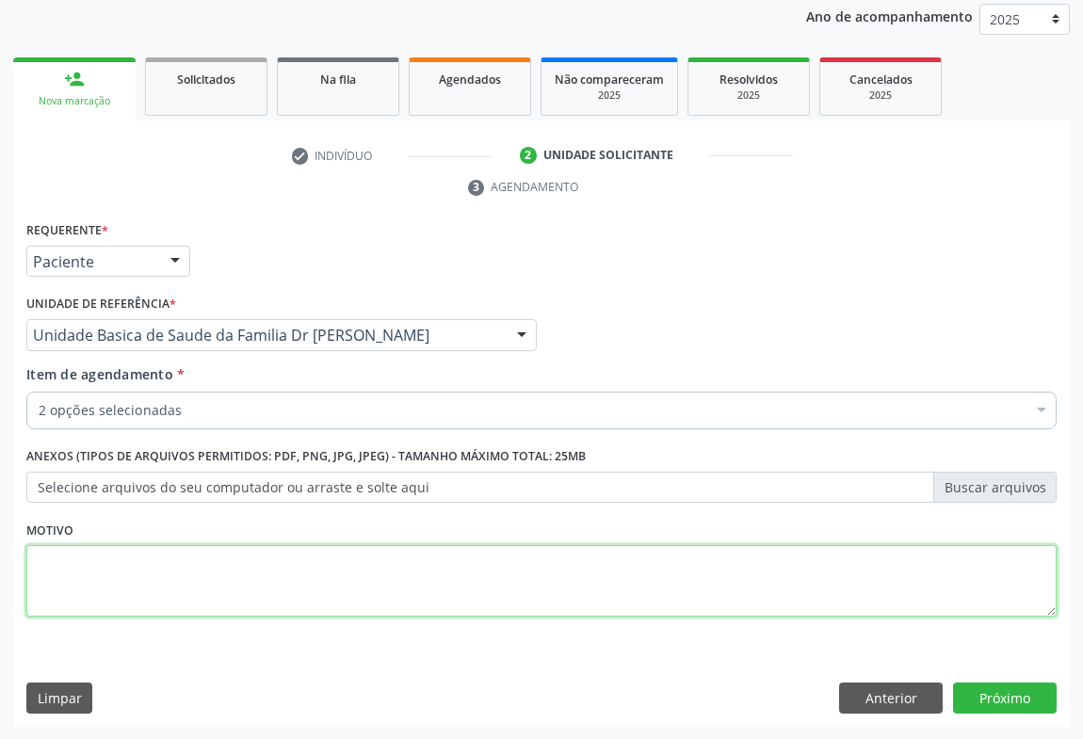
click at [140, 569] on textarea at bounding box center [541, 581] width 1030 height 72
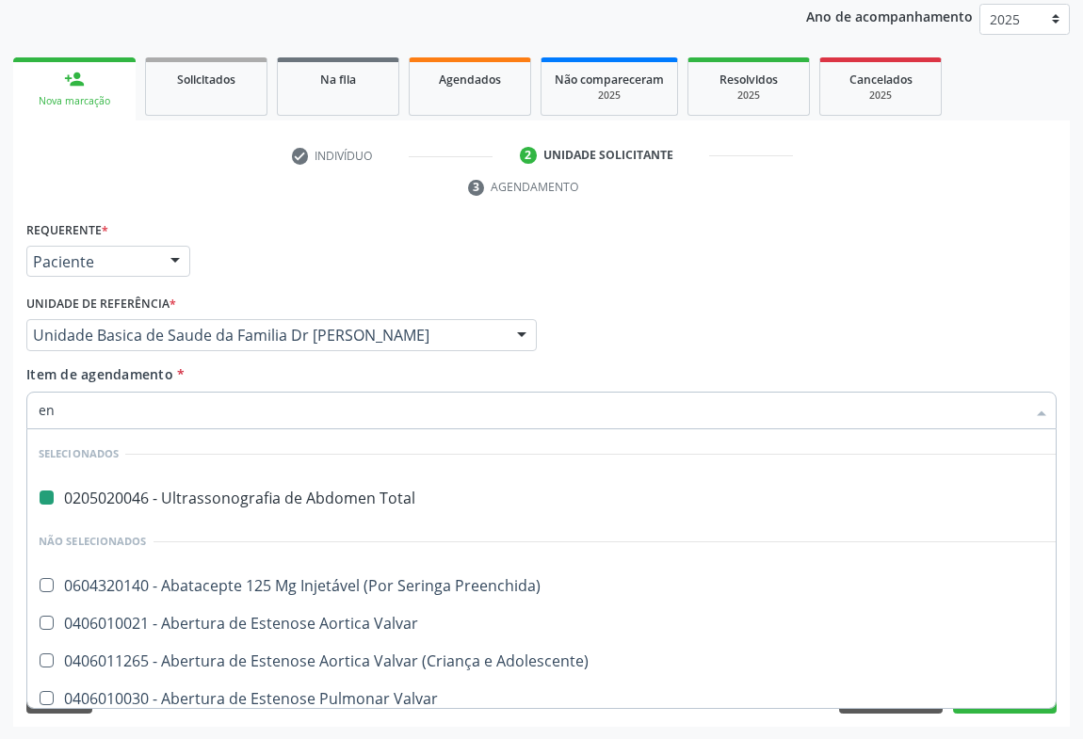
type input "end"
checkbox Total "false"
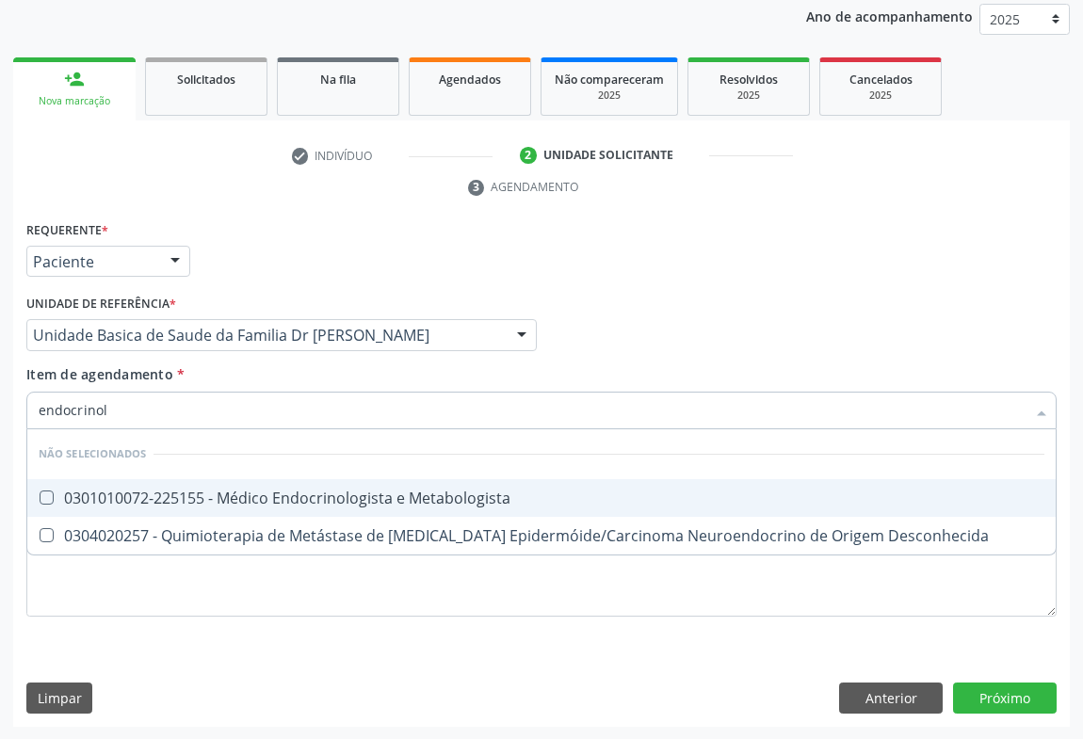
type input "endocrinolo"
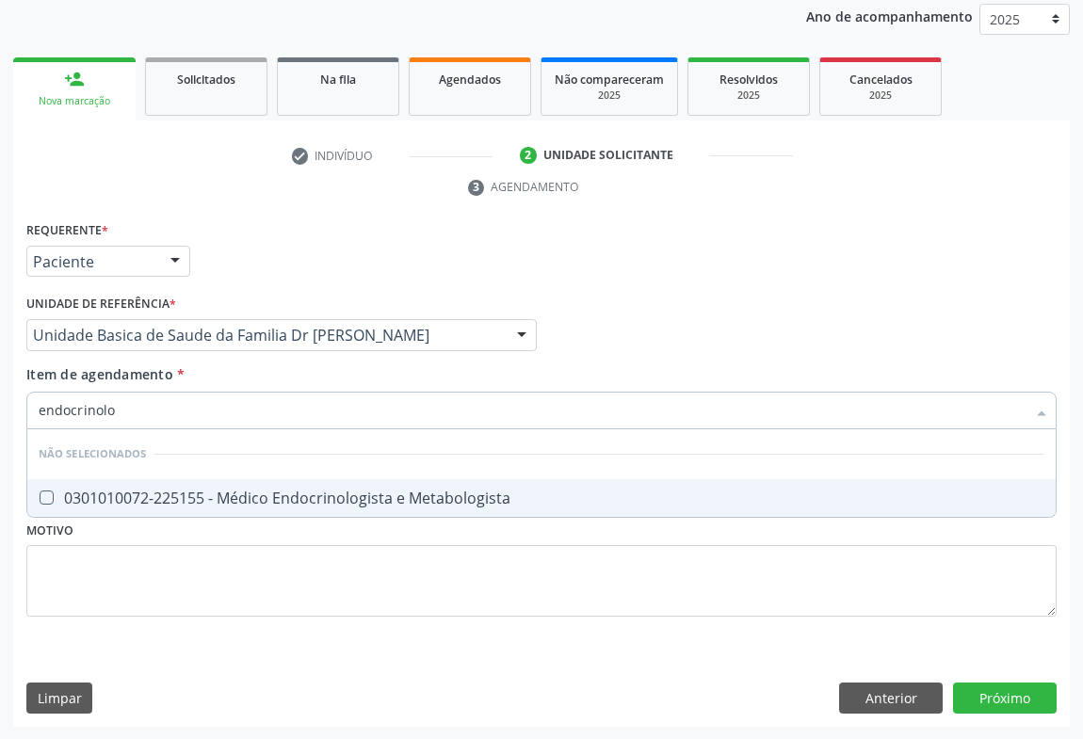
click at [303, 500] on div "0301010072-225155 - Médico Endocrinologista e Metabologista" at bounding box center [542, 498] width 1006 height 15
checkbox Metabologista "true"
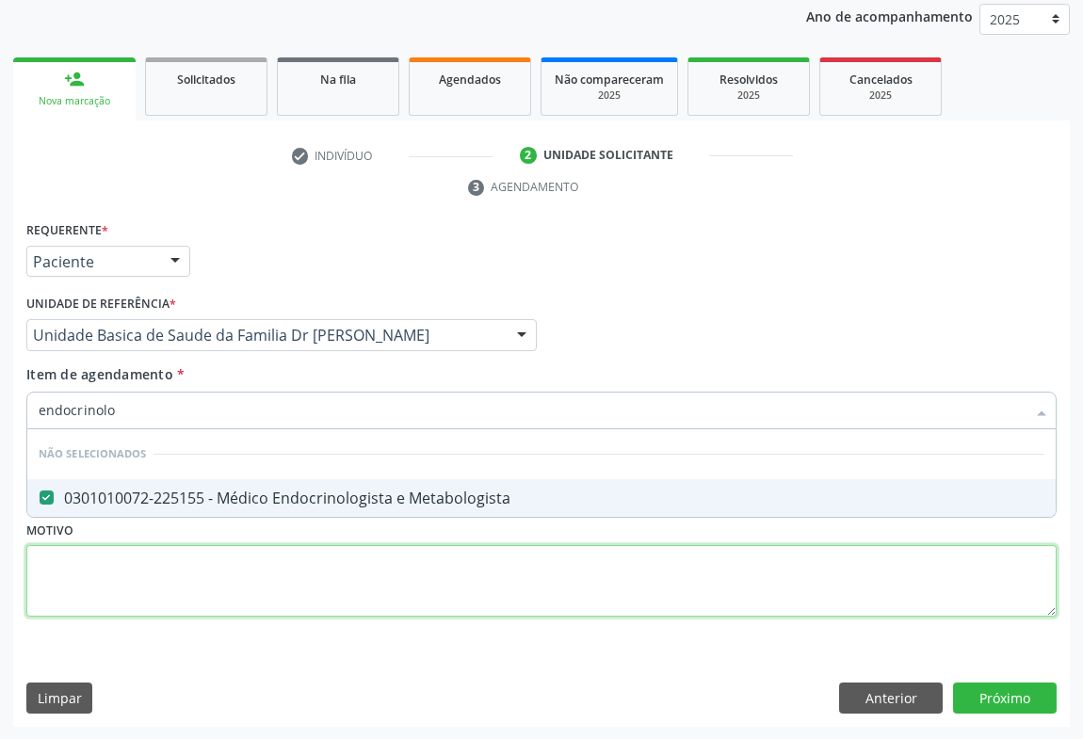
click at [323, 602] on div "Requerente * Paciente Profissional de Saúde Paciente Nenhum resultado encontrad…" at bounding box center [541, 430] width 1030 height 427
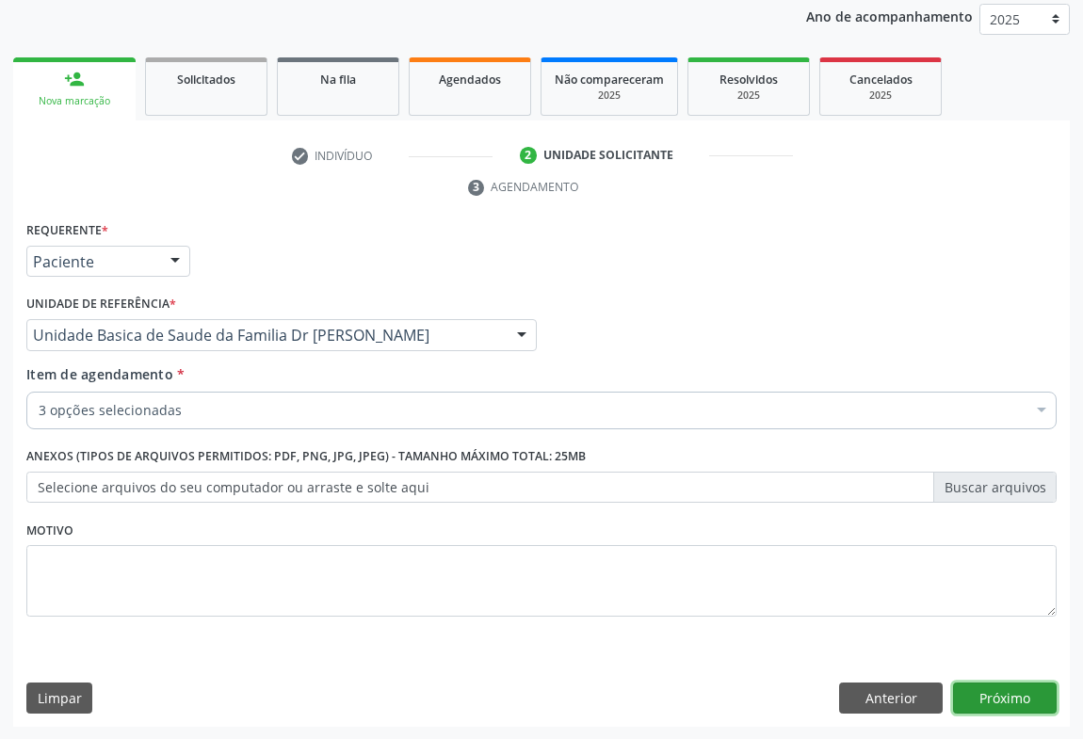
click at [1022, 696] on button "Próximo" at bounding box center [1005, 699] width 104 height 32
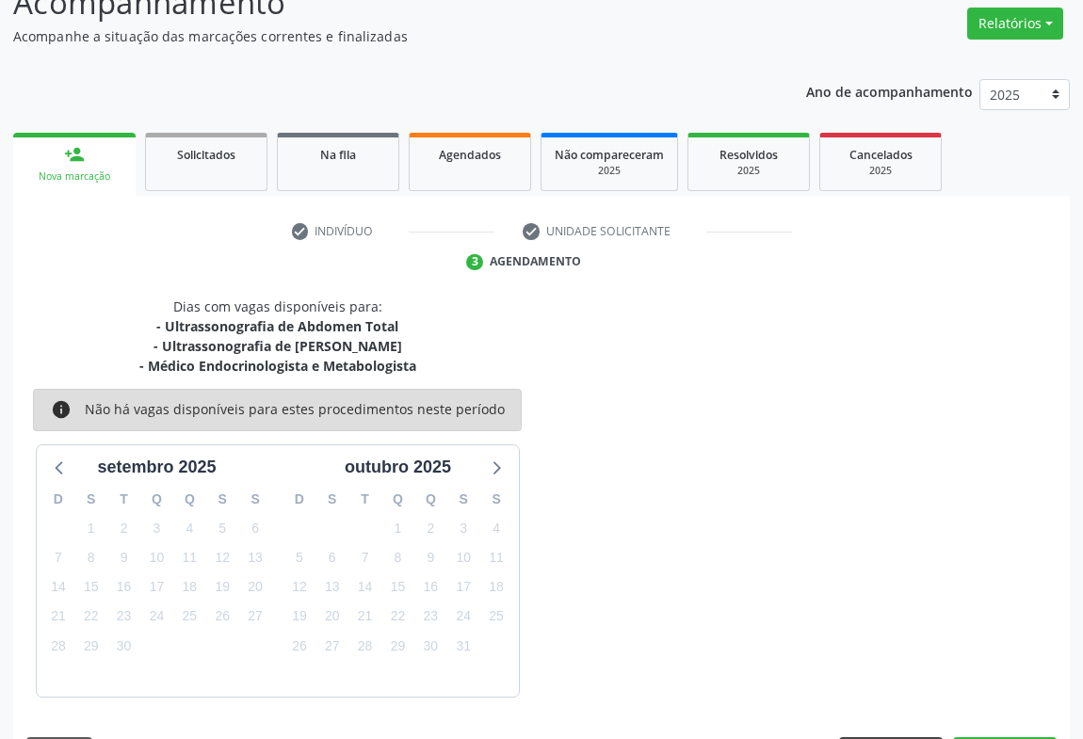
scroll to position [203, 0]
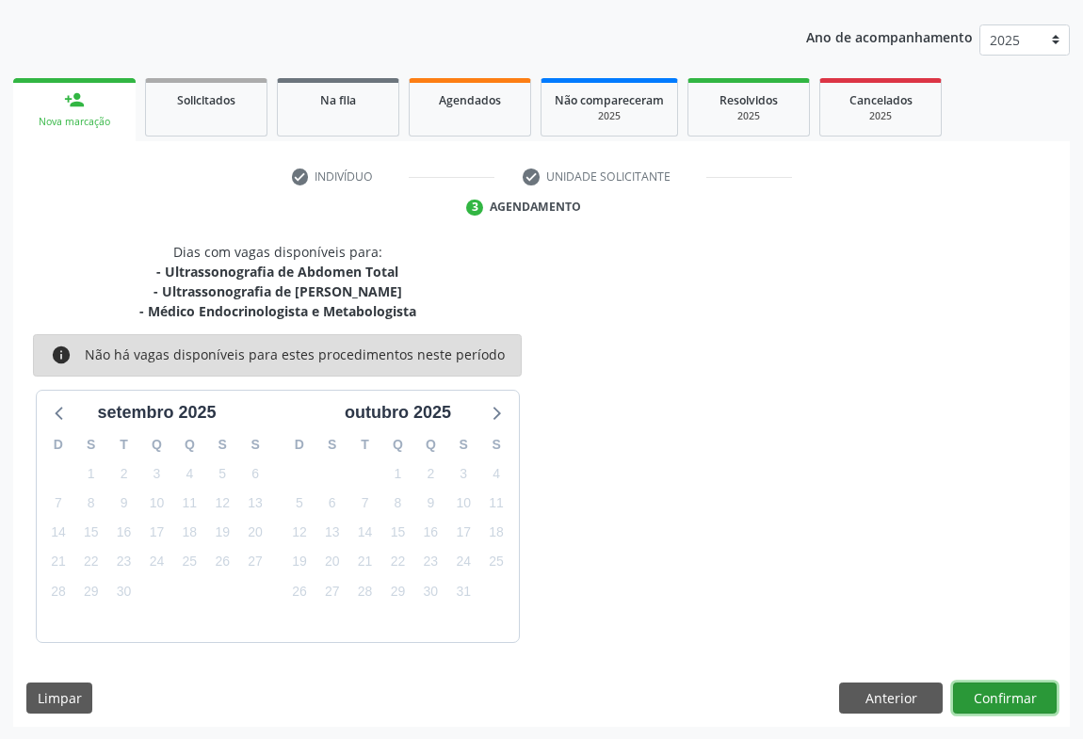
click at [1034, 701] on button "Confirmar" at bounding box center [1005, 699] width 104 height 32
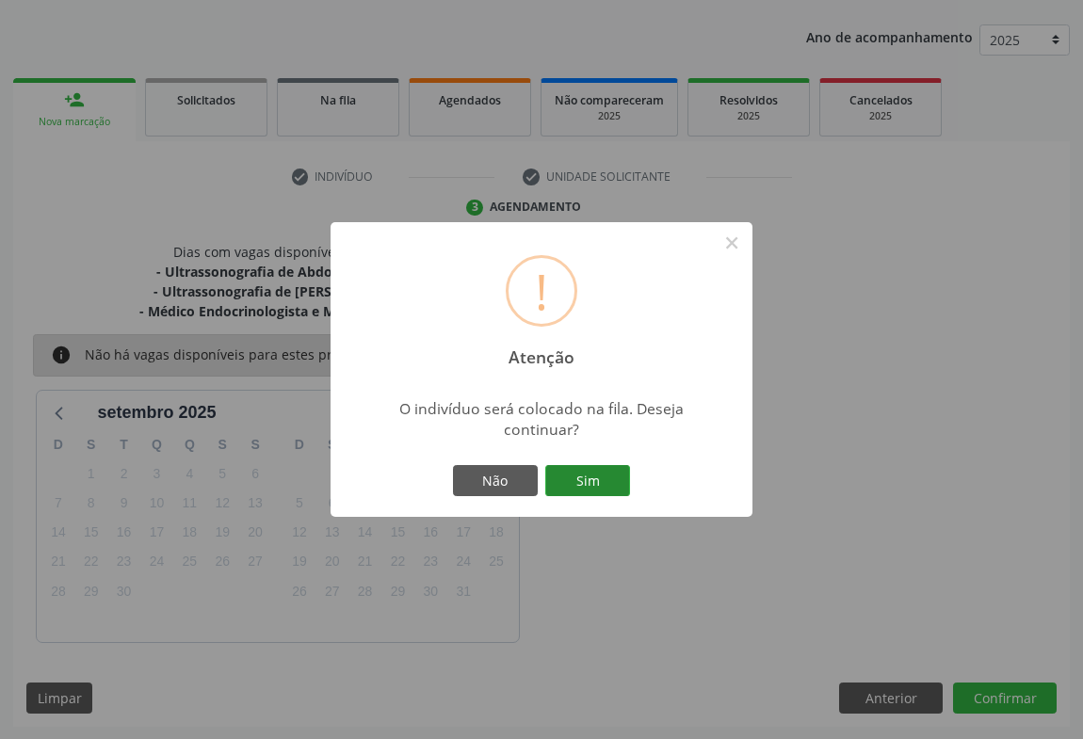
click at [593, 470] on button "Sim" at bounding box center [587, 481] width 85 height 32
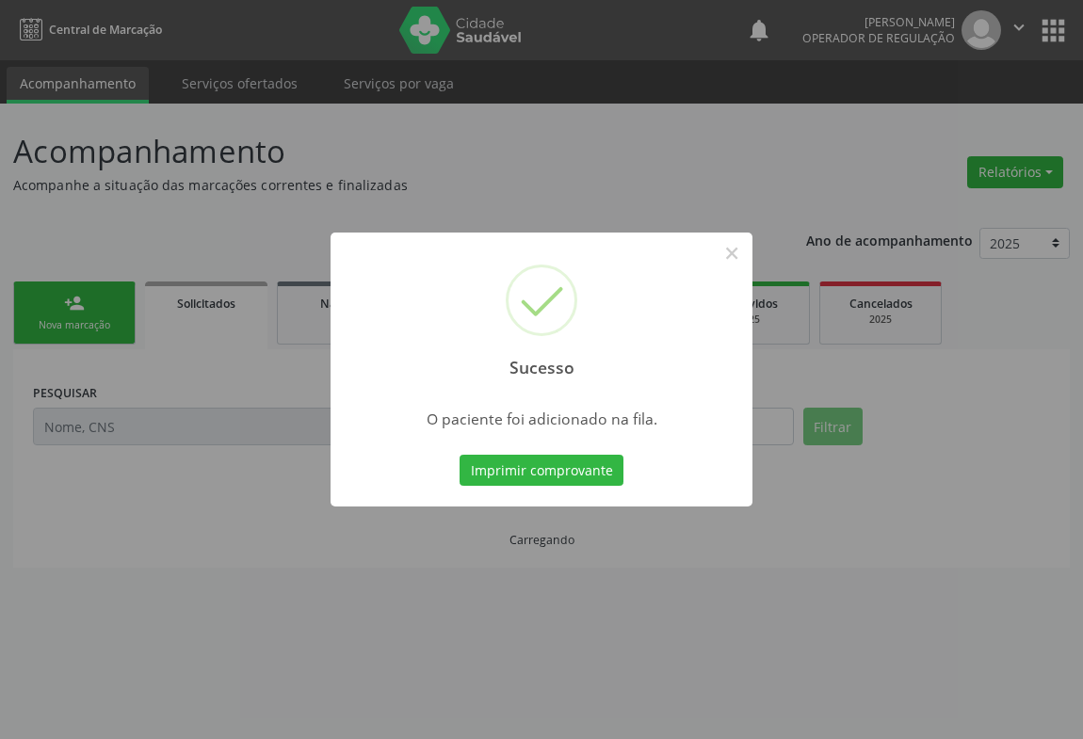
scroll to position [0, 0]
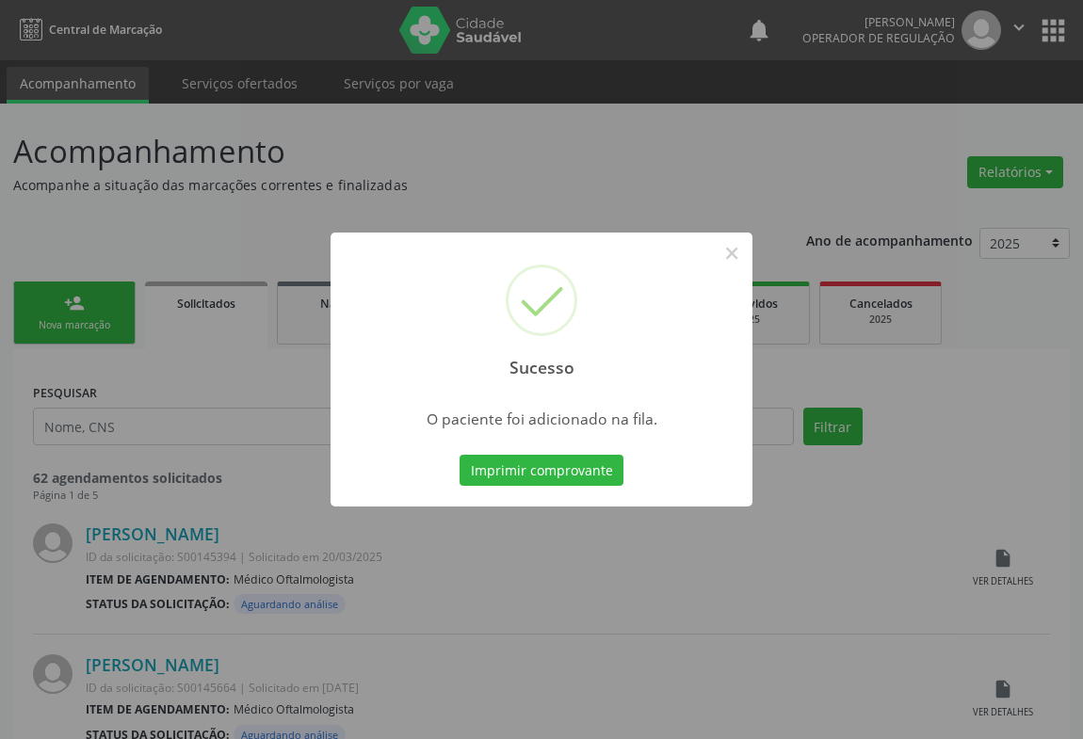
click at [593, 470] on button "Imprimir comprovante" at bounding box center [542, 471] width 164 height 32
